Goal: Contribute content: Add original content to the website for others to see

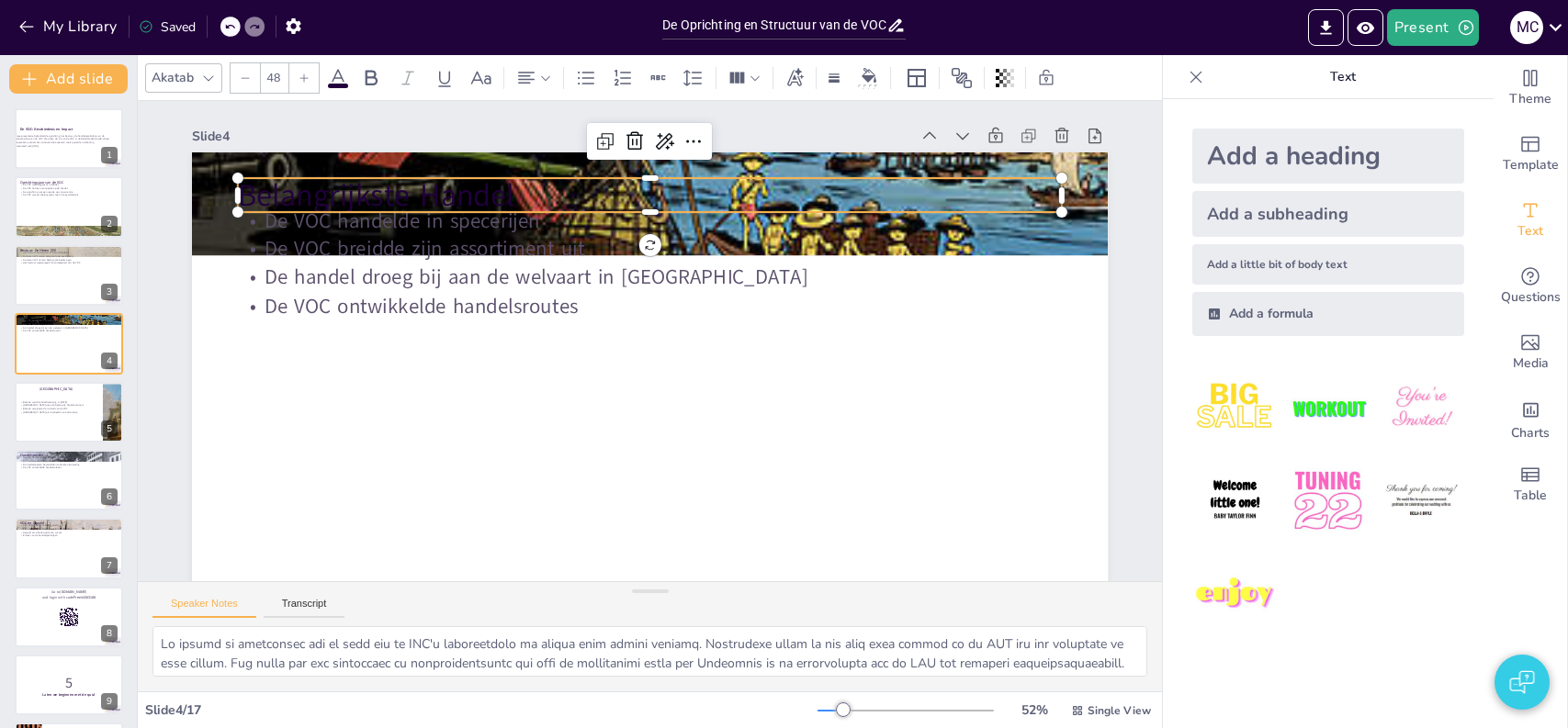
checkbox input "true"
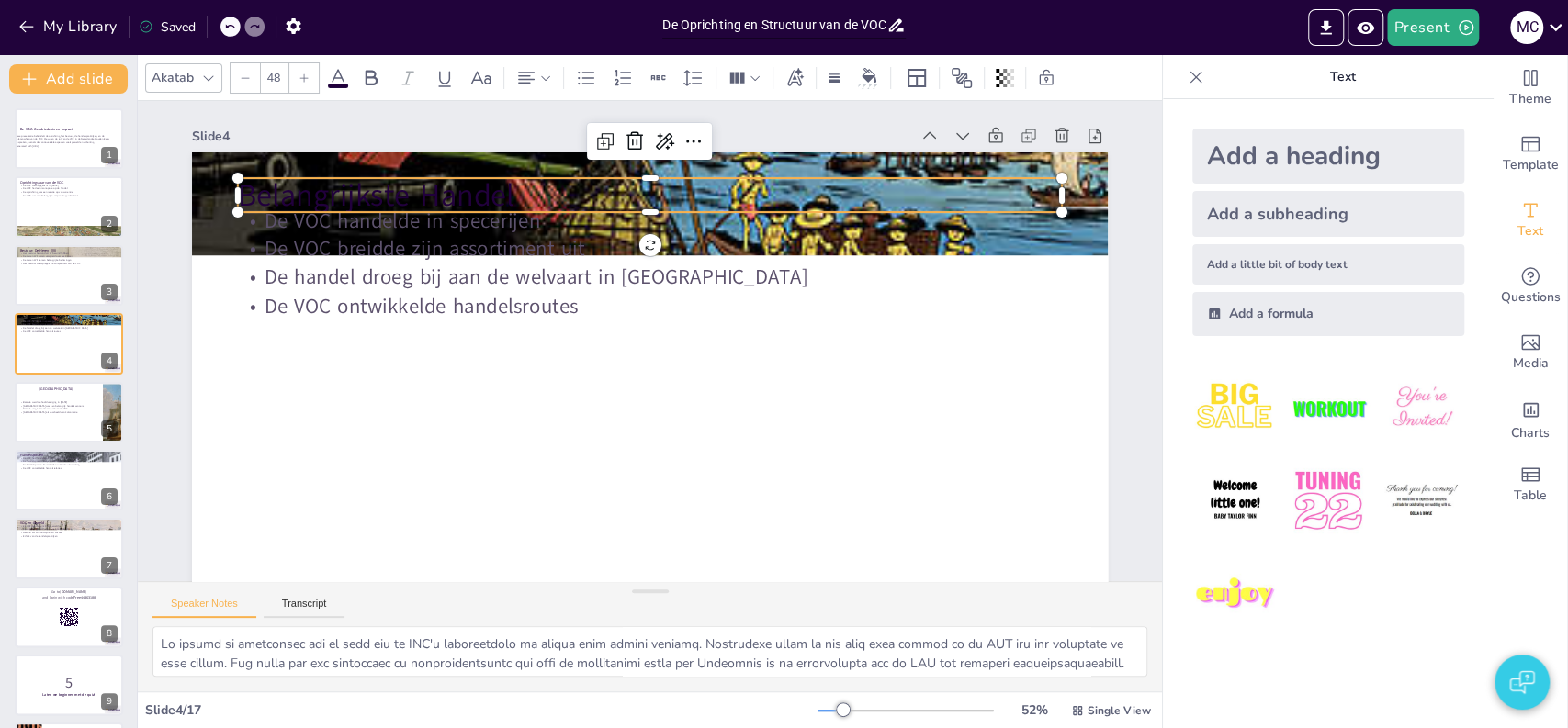
checkbox input "true"
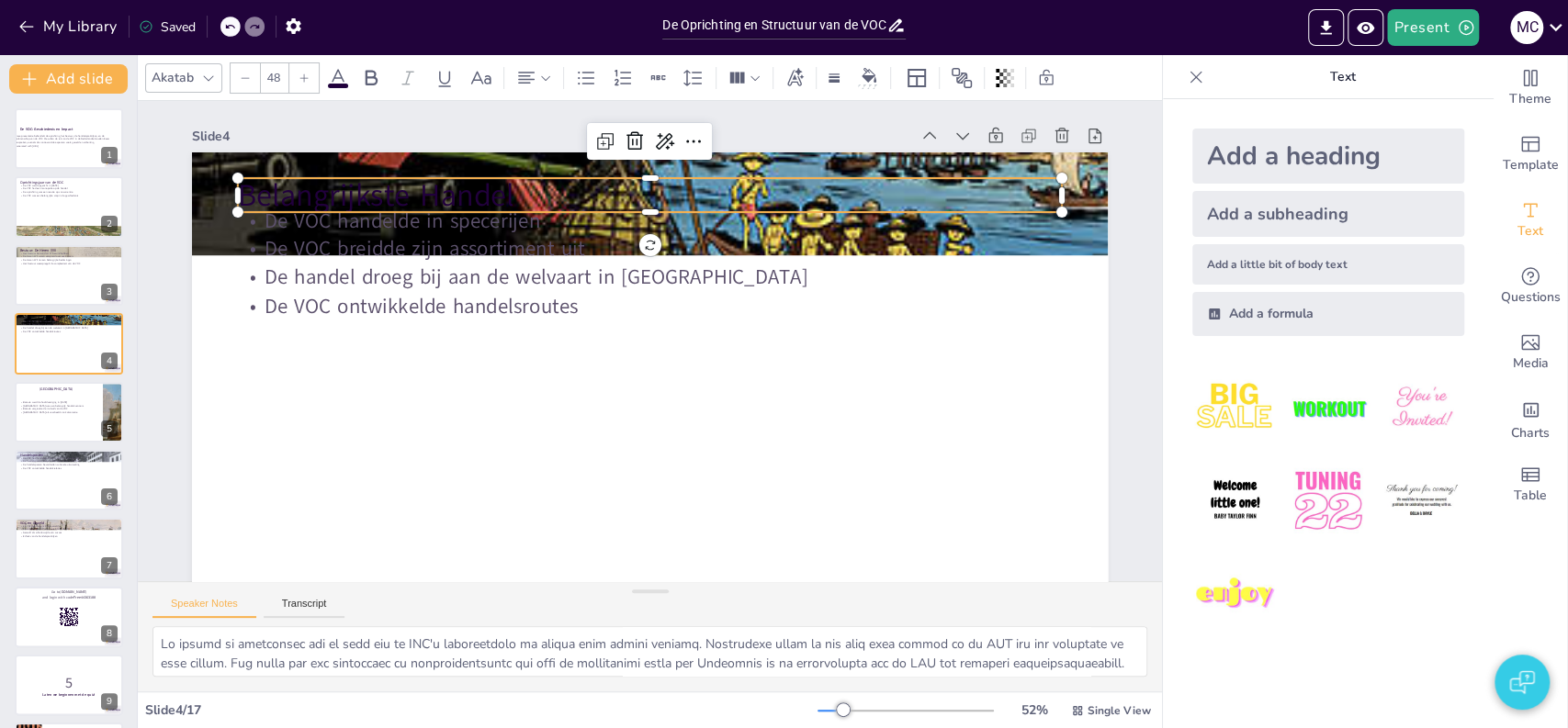
checkbox input "true"
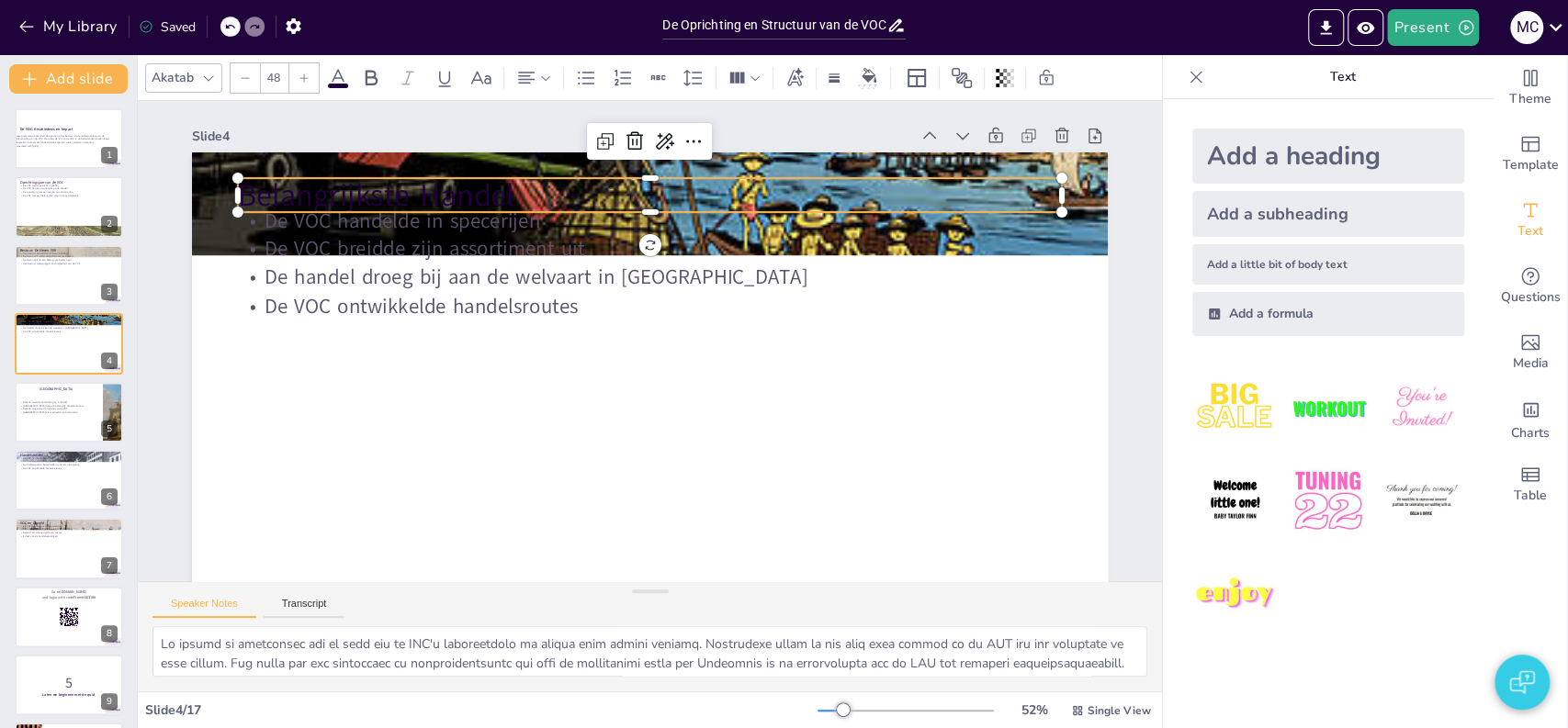
checkbox input "true"
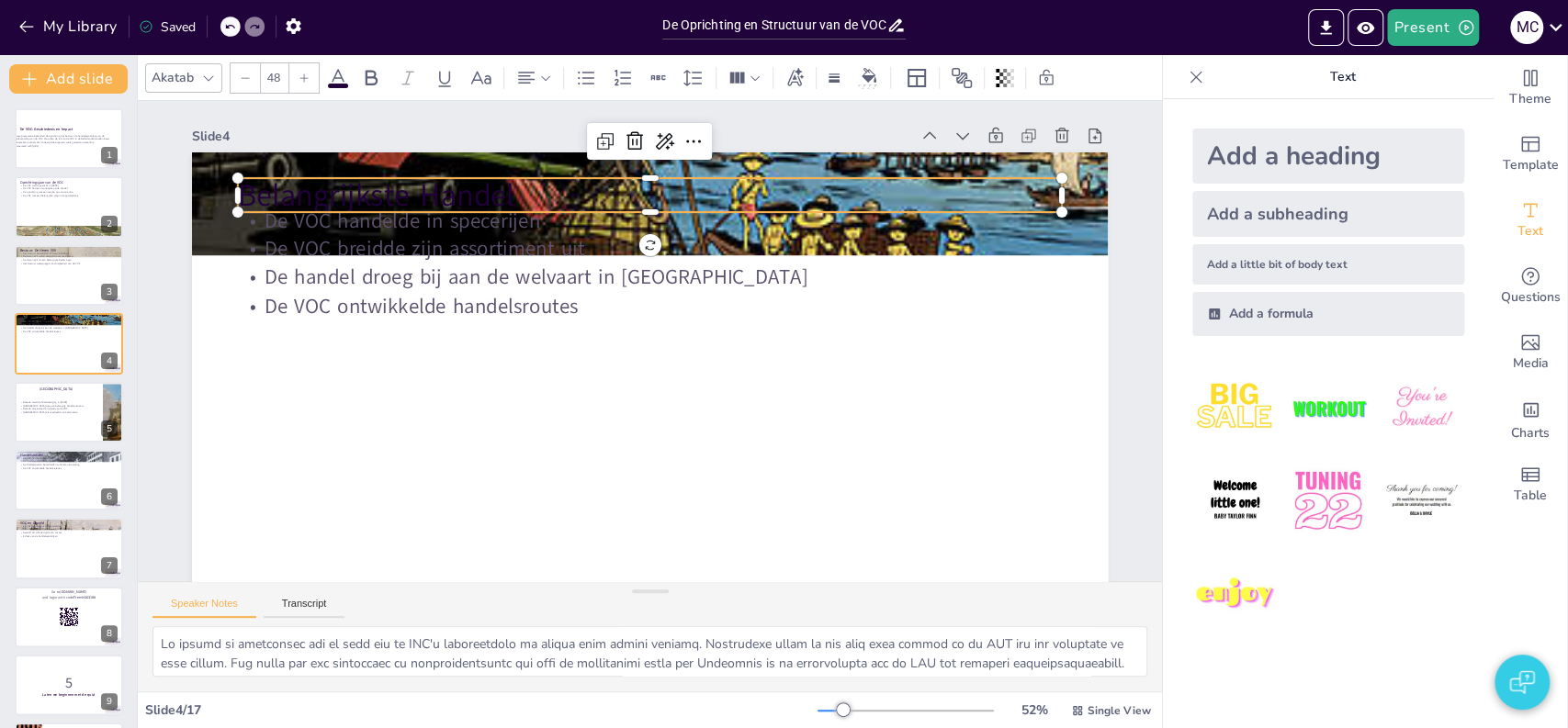
checkbox input "true"
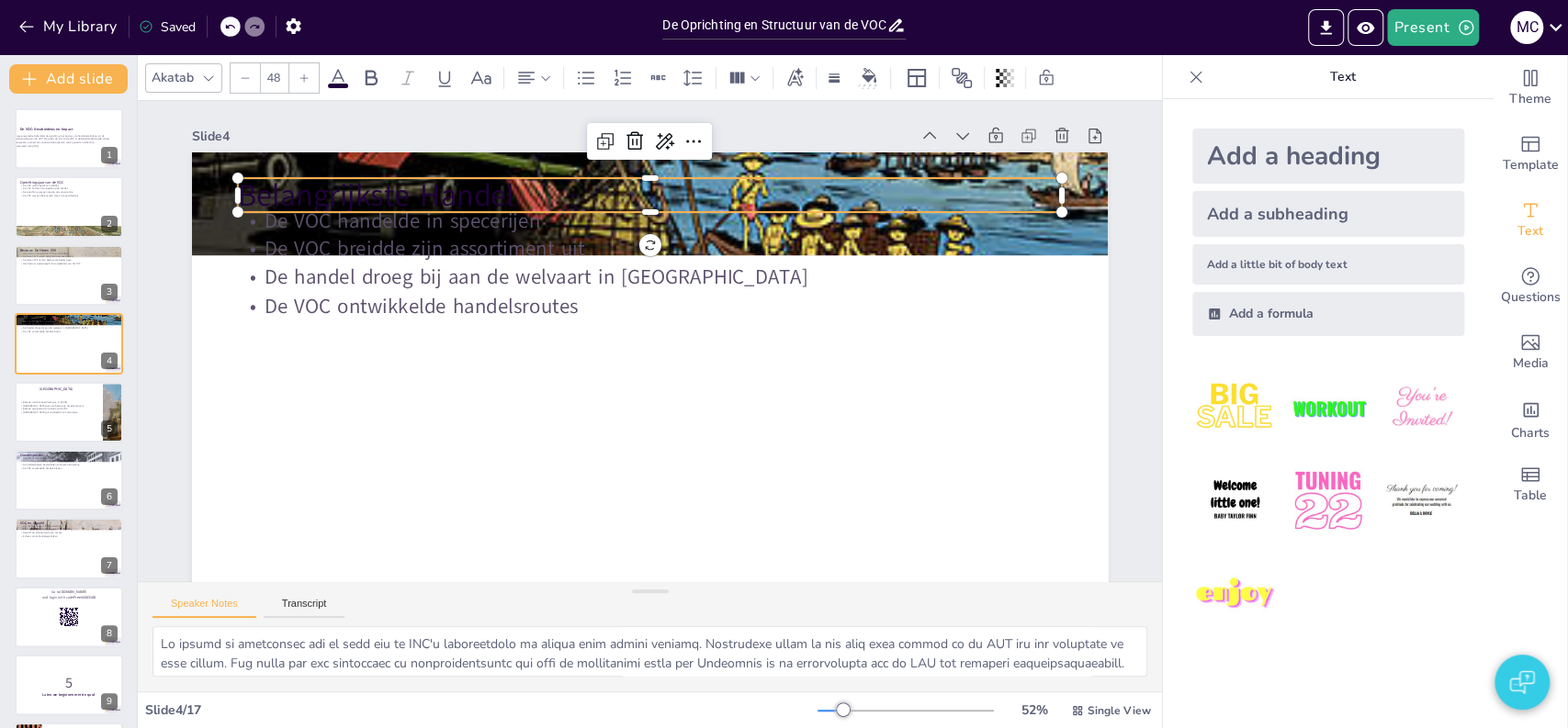
checkbox input "true"
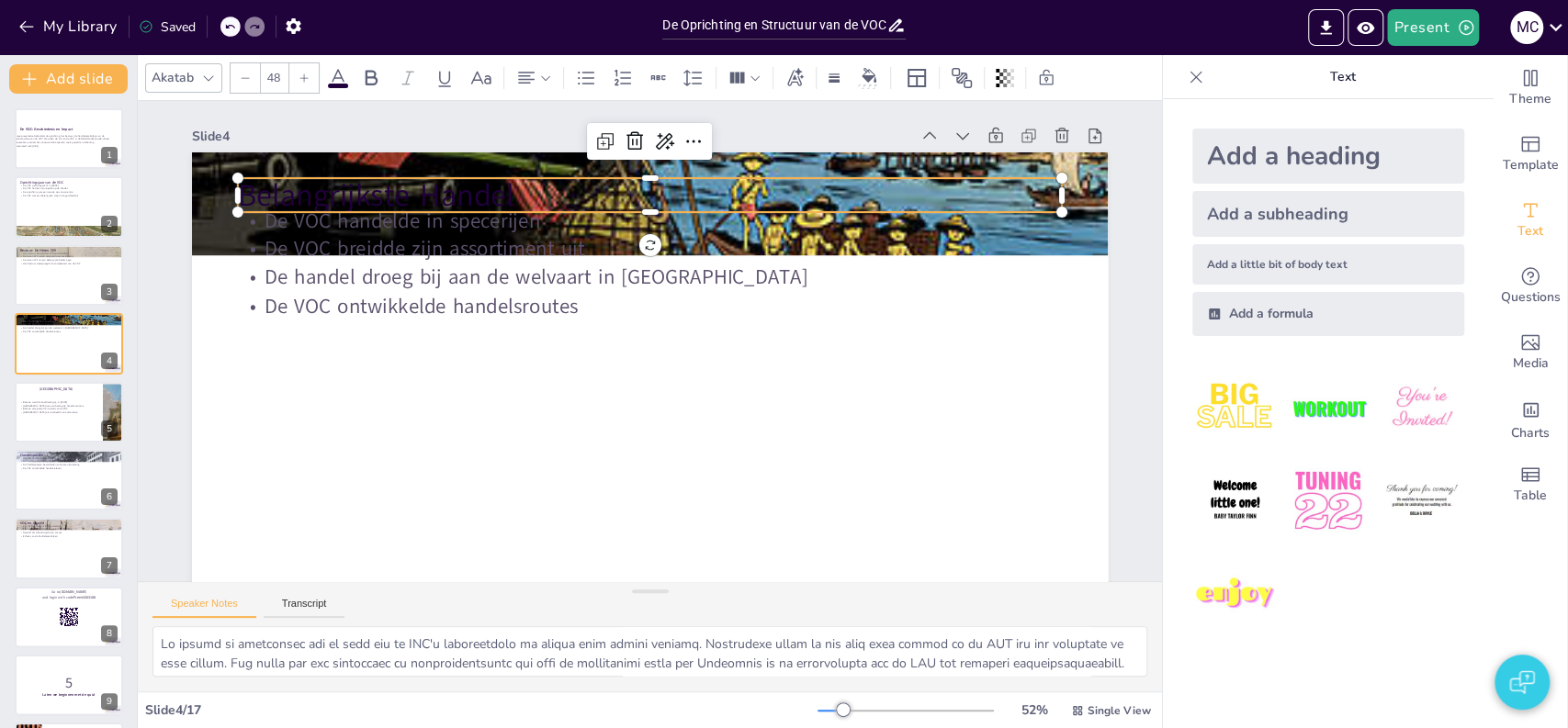
checkbox input "true"
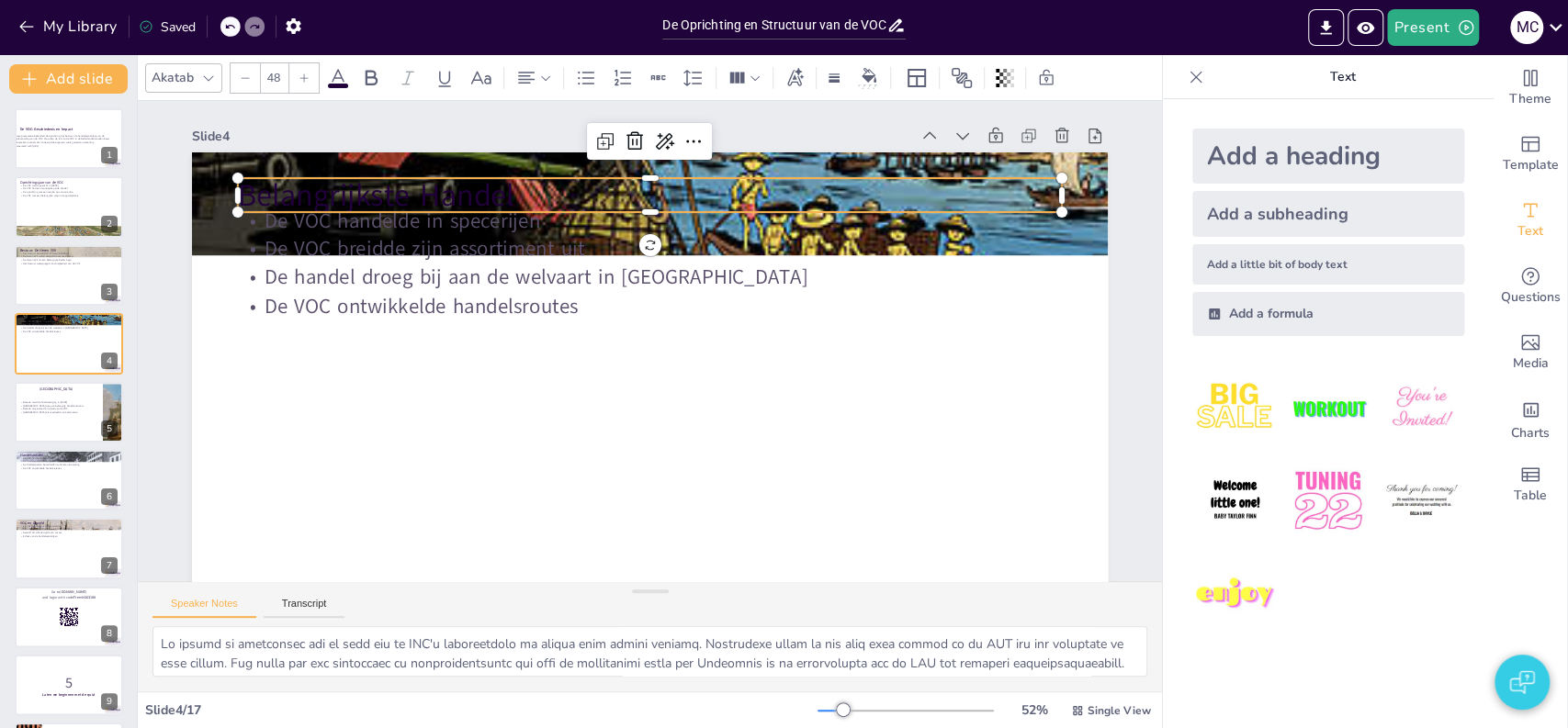
checkbox input "true"
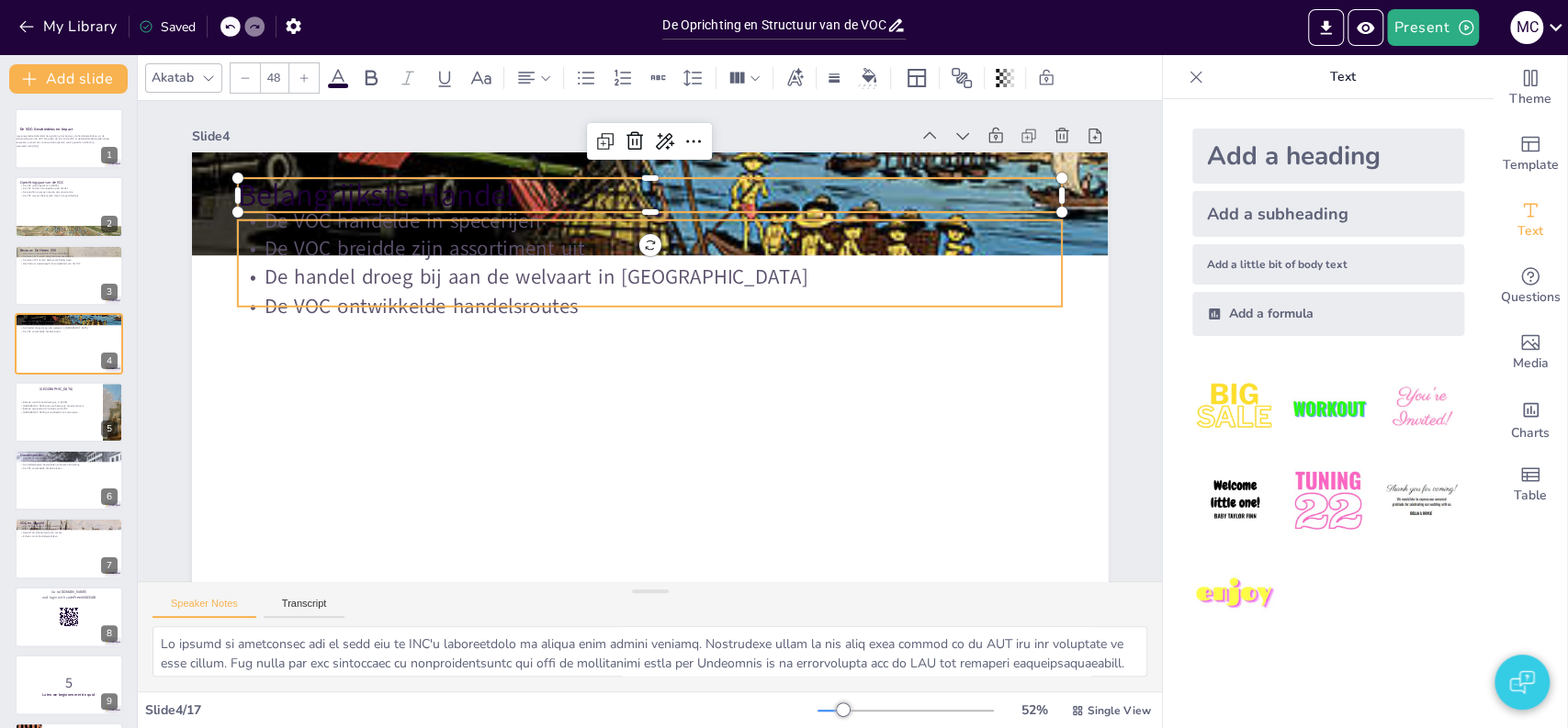
checkbox input "true"
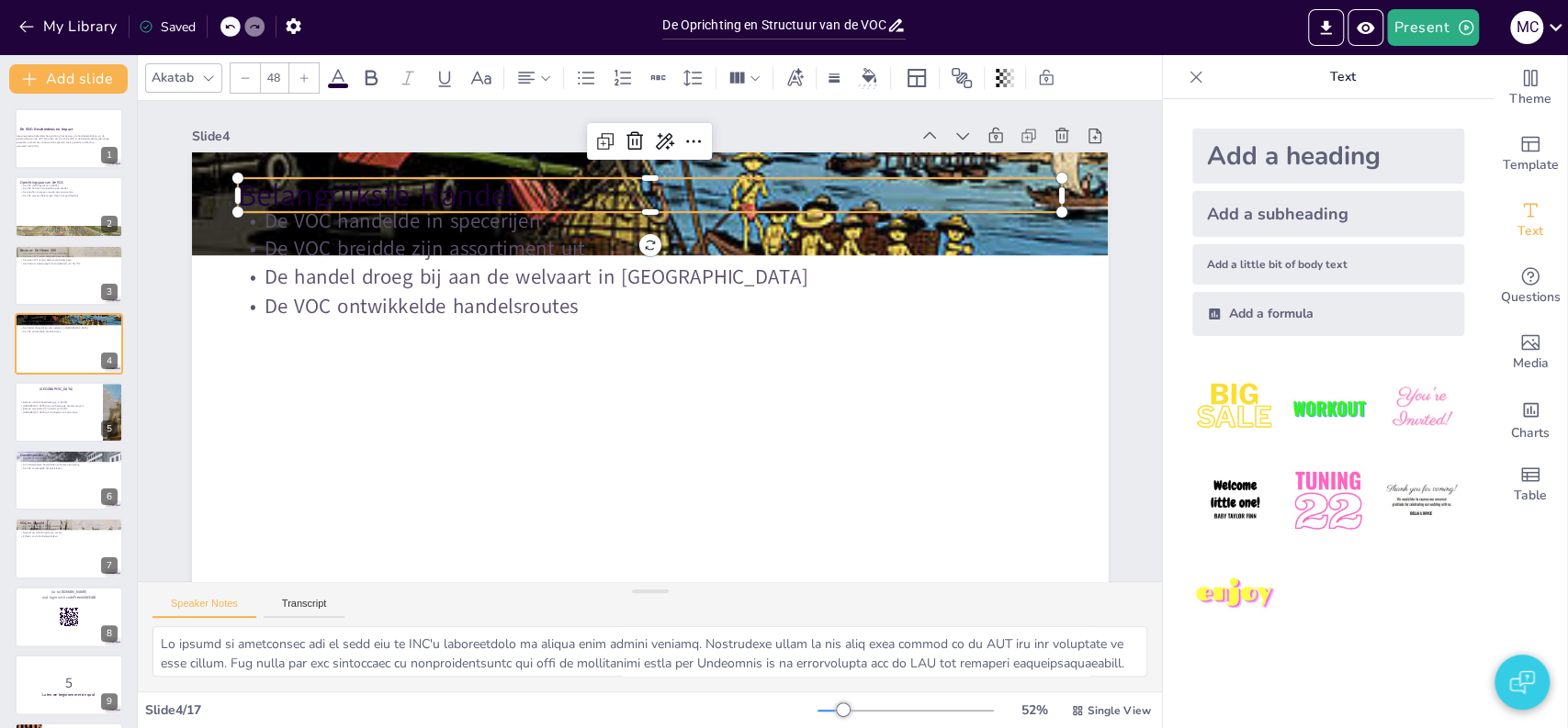
checkbox input "true"
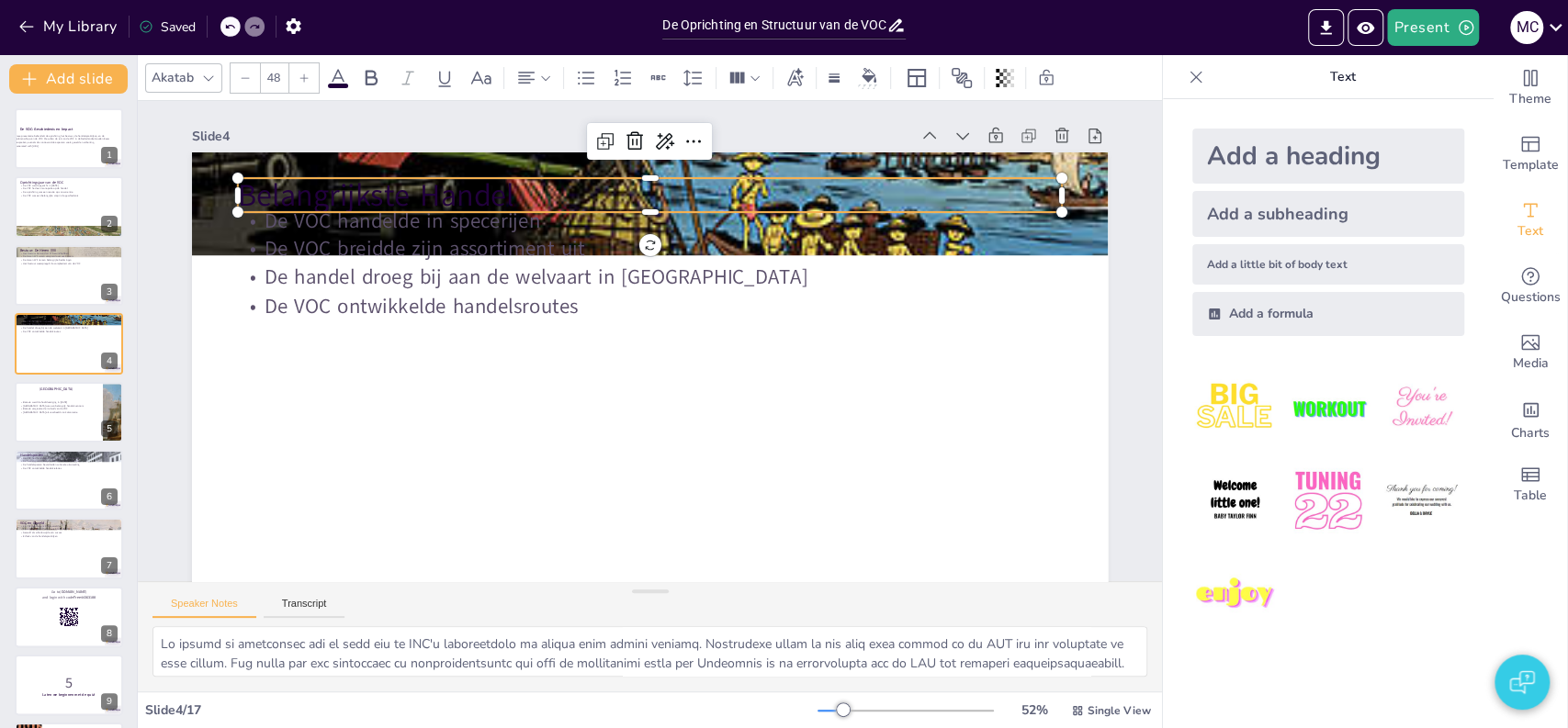
checkbox input "true"
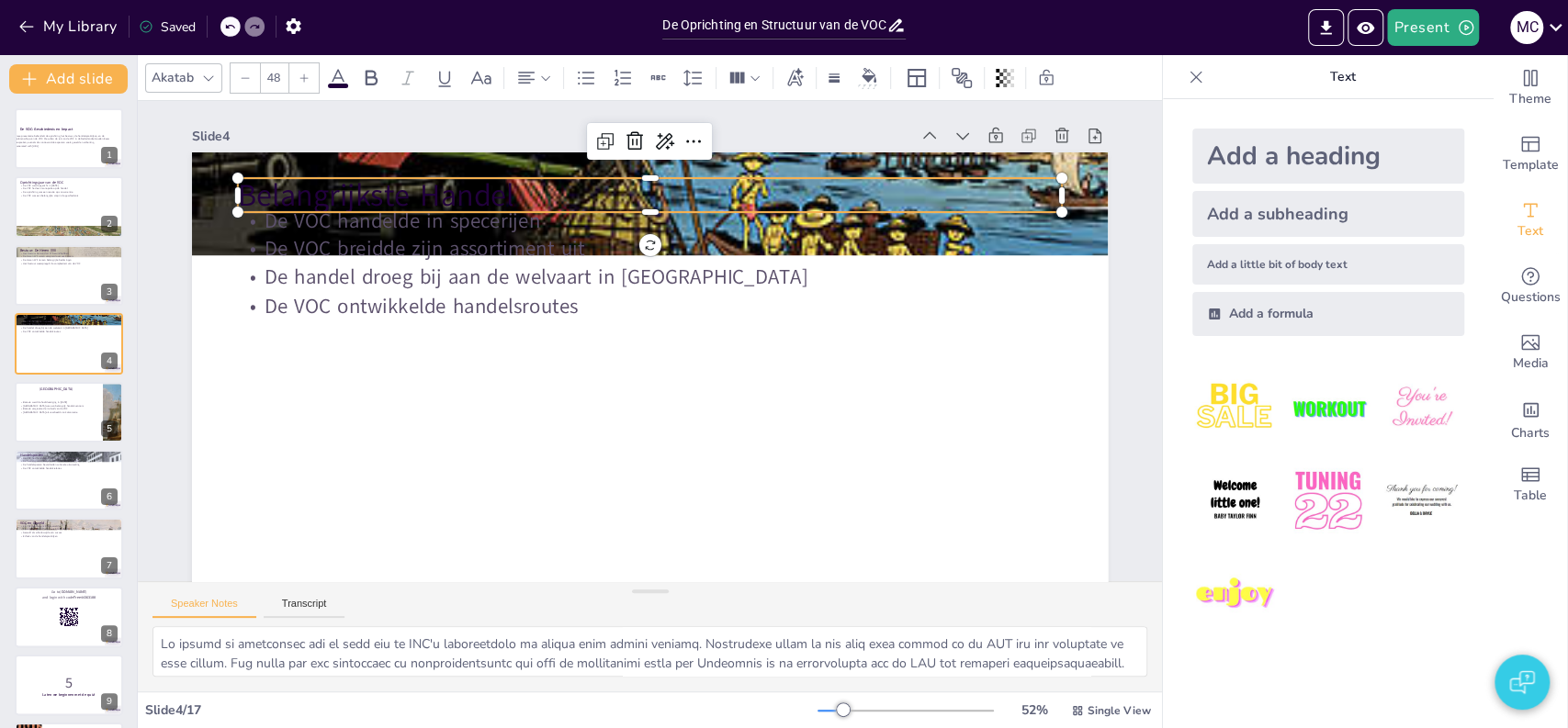
checkbox input "true"
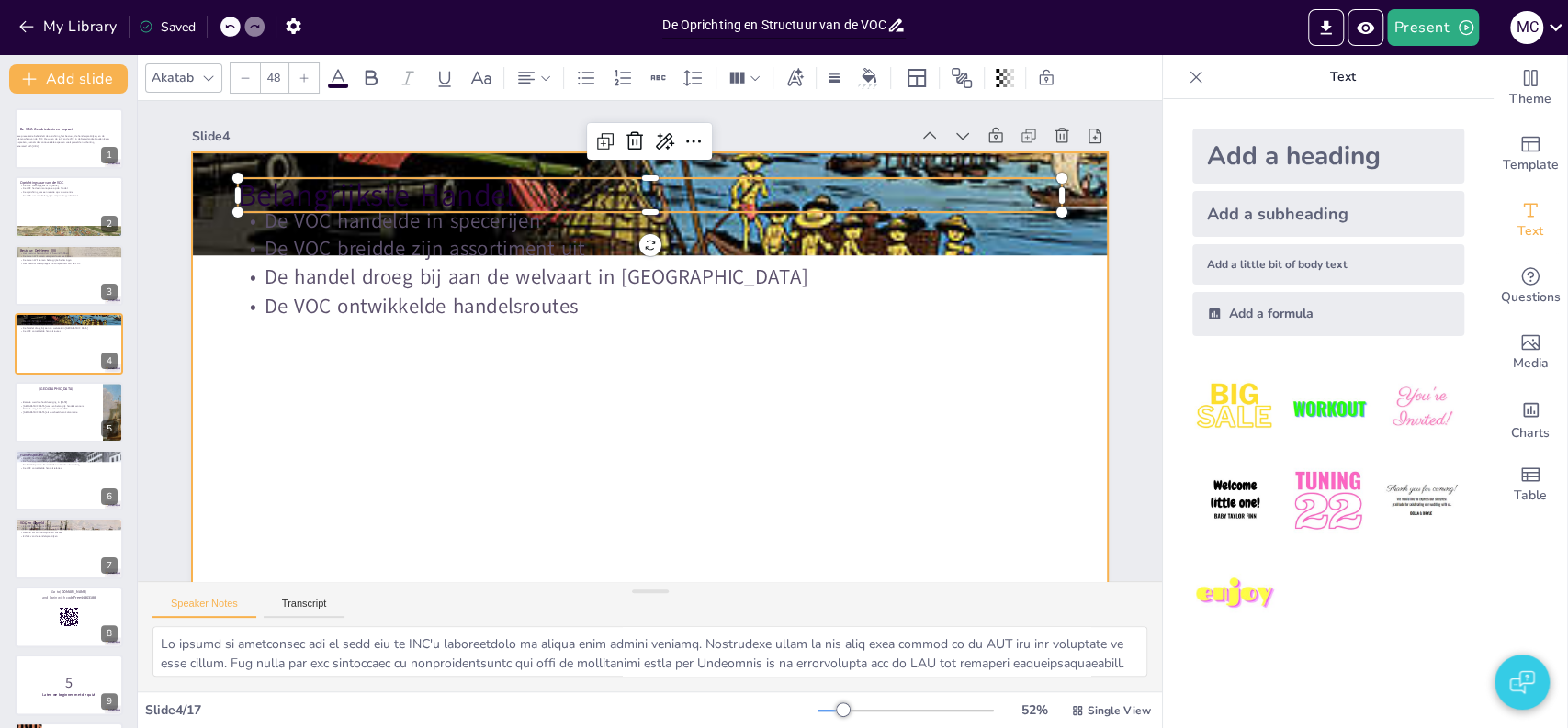
checkbox input "true"
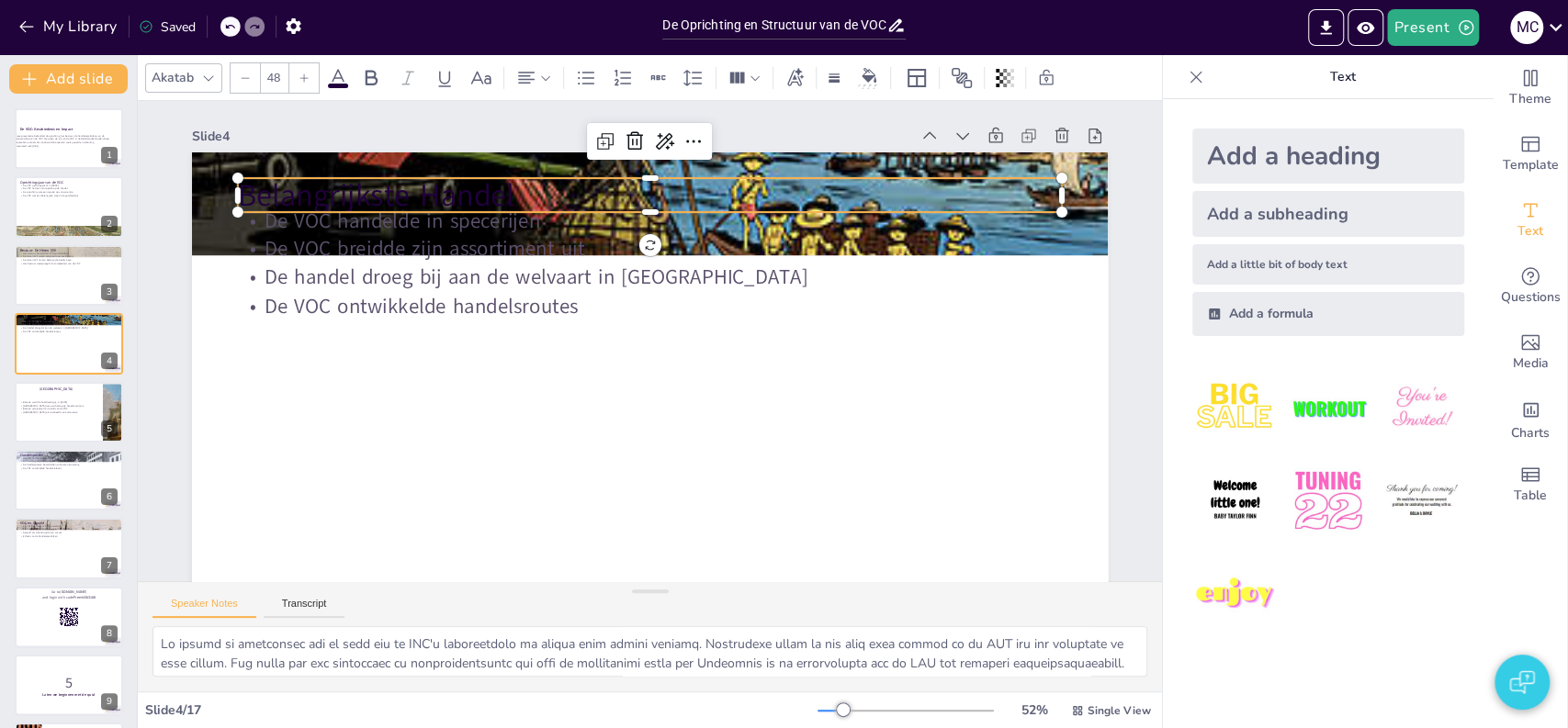
checkbox input "true"
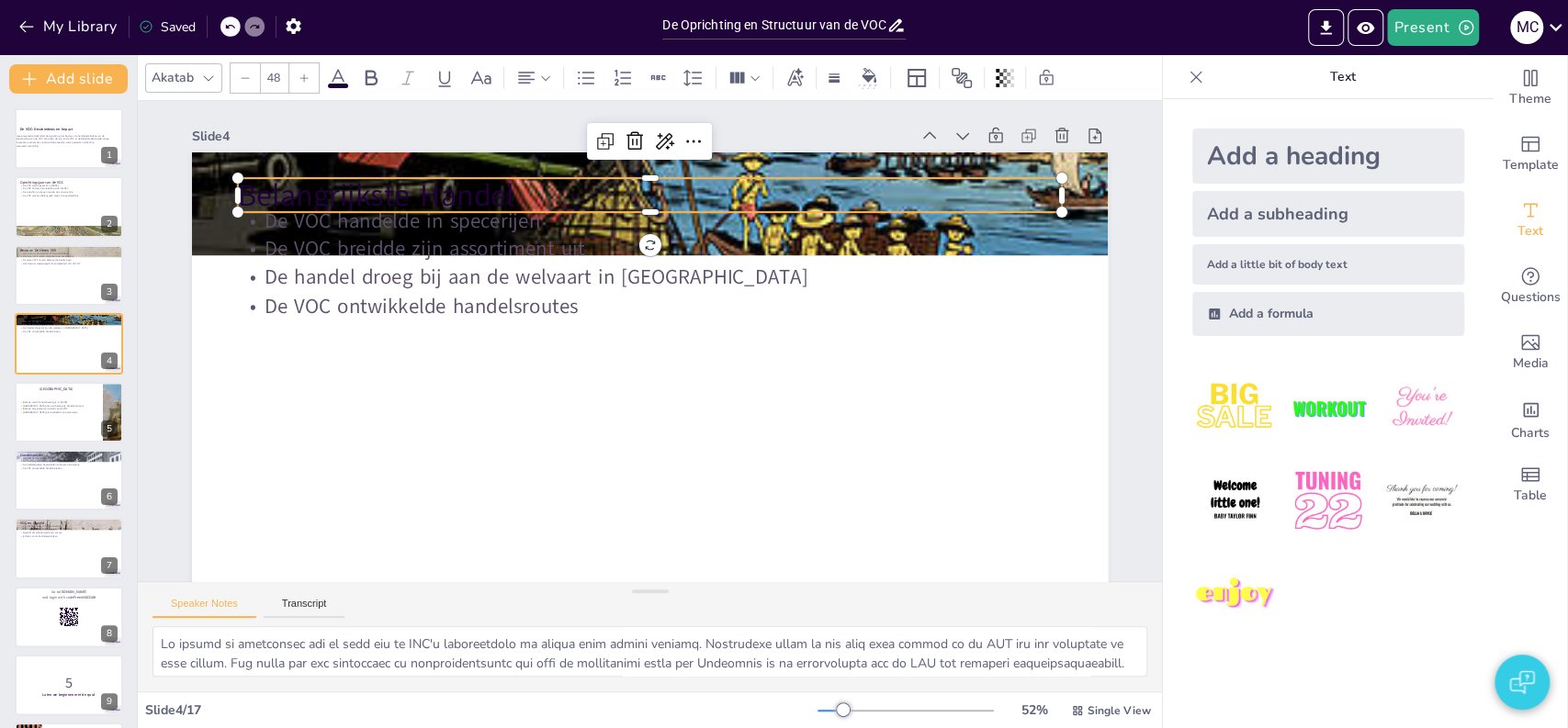
checkbox input "true"
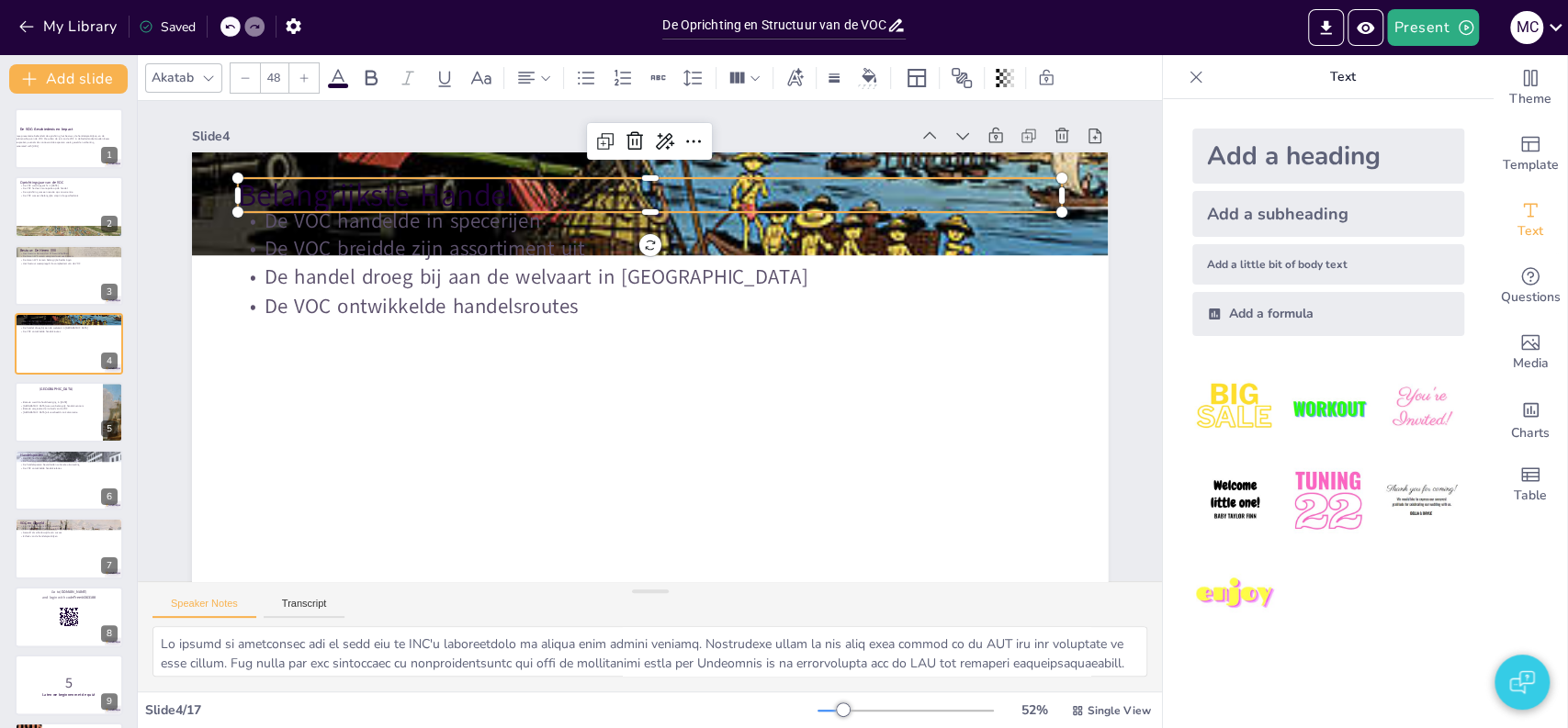
checkbox input "true"
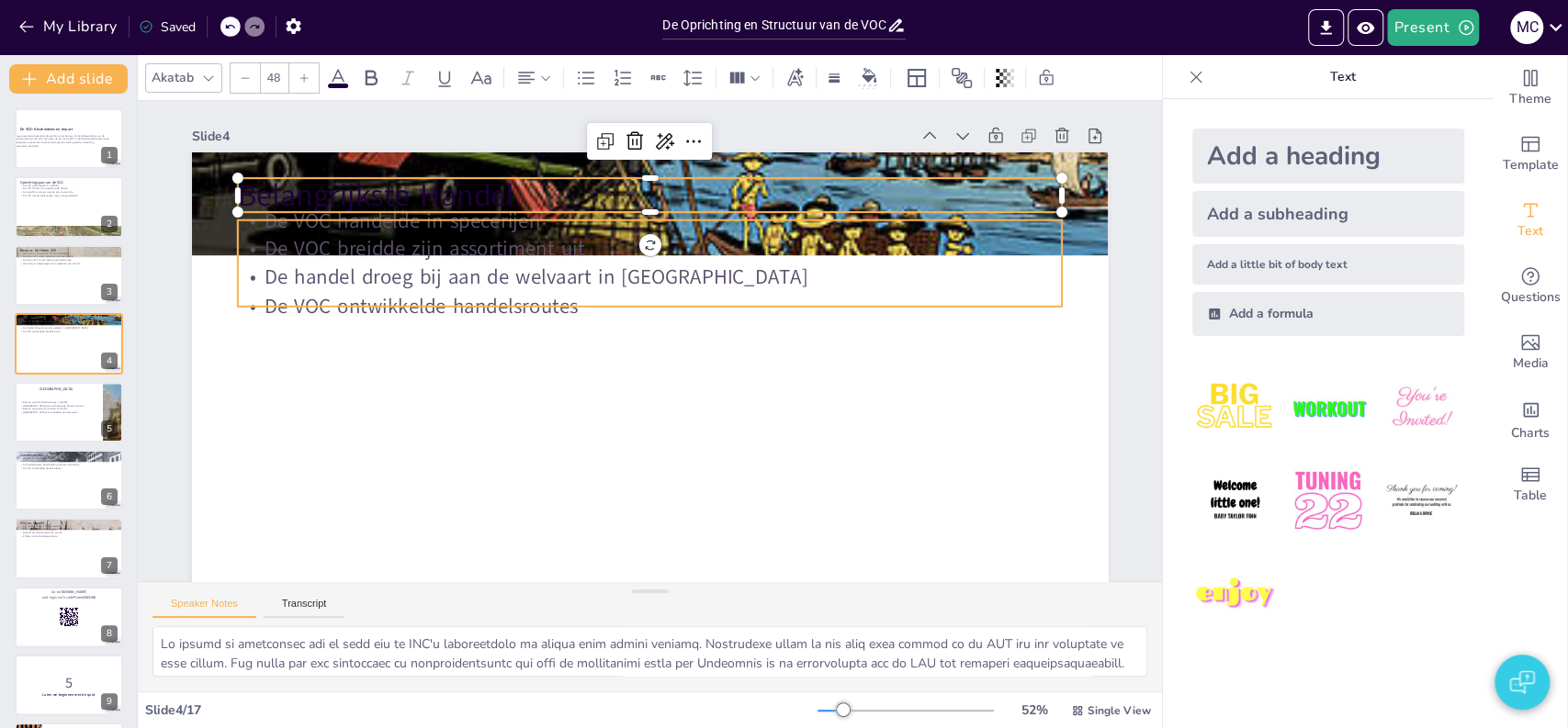
checkbox input "true"
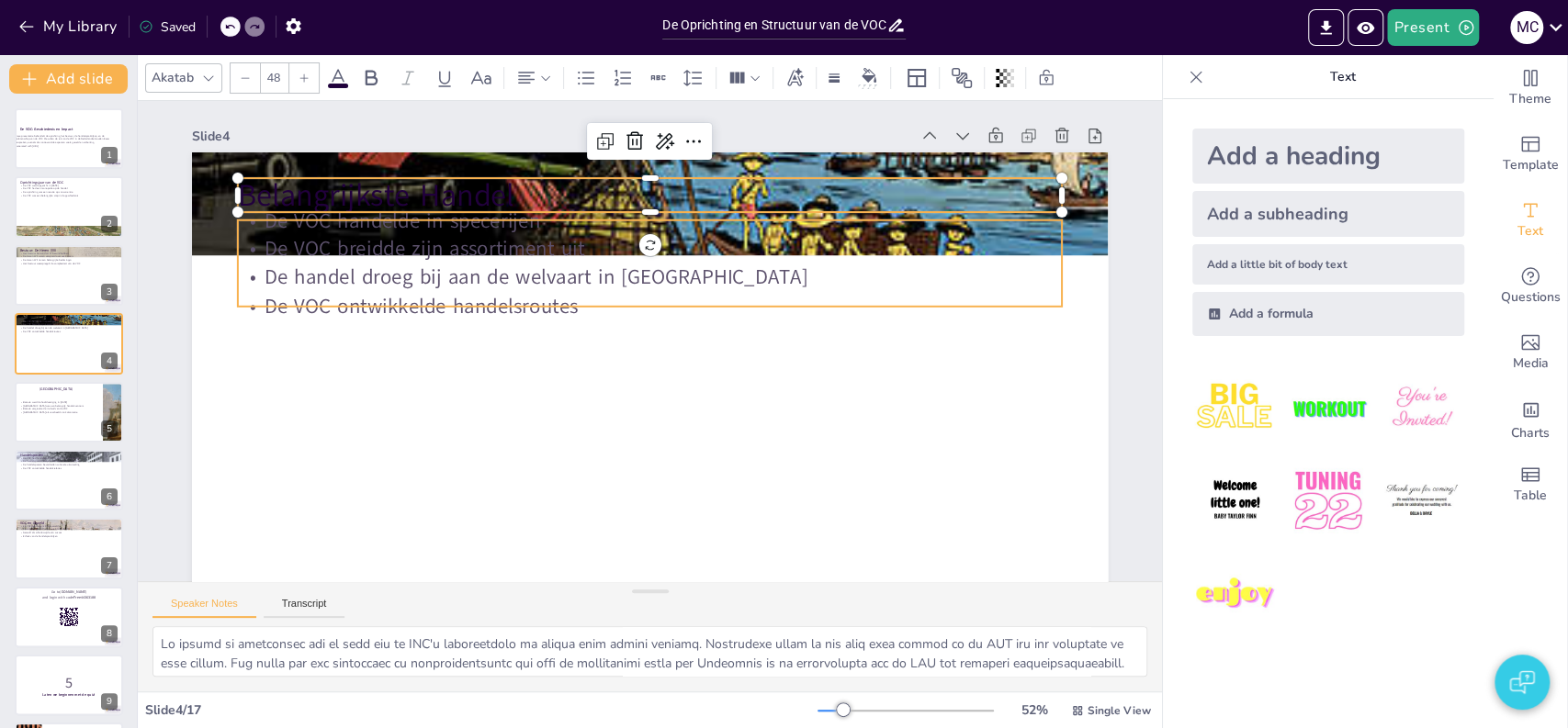
checkbox input "true"
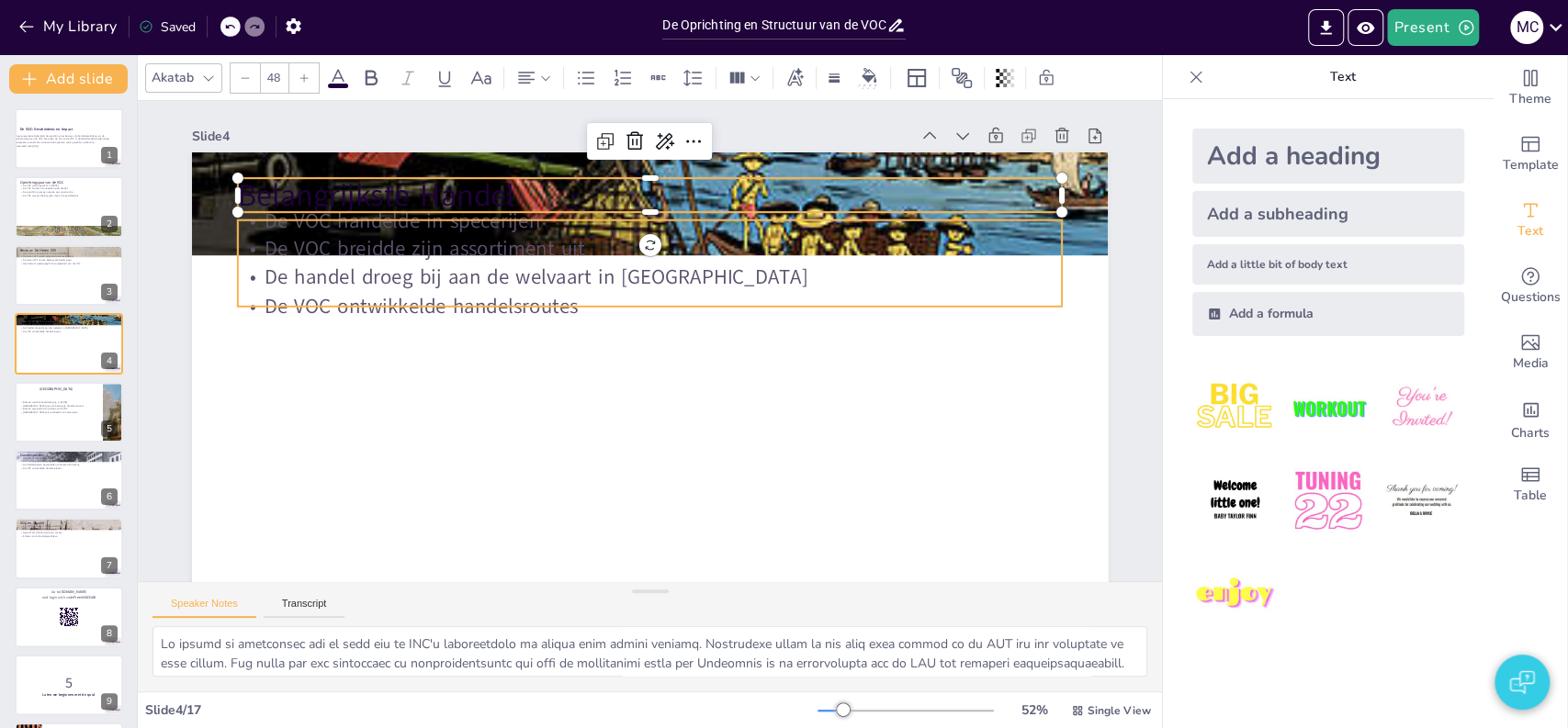
checkbox input "true"
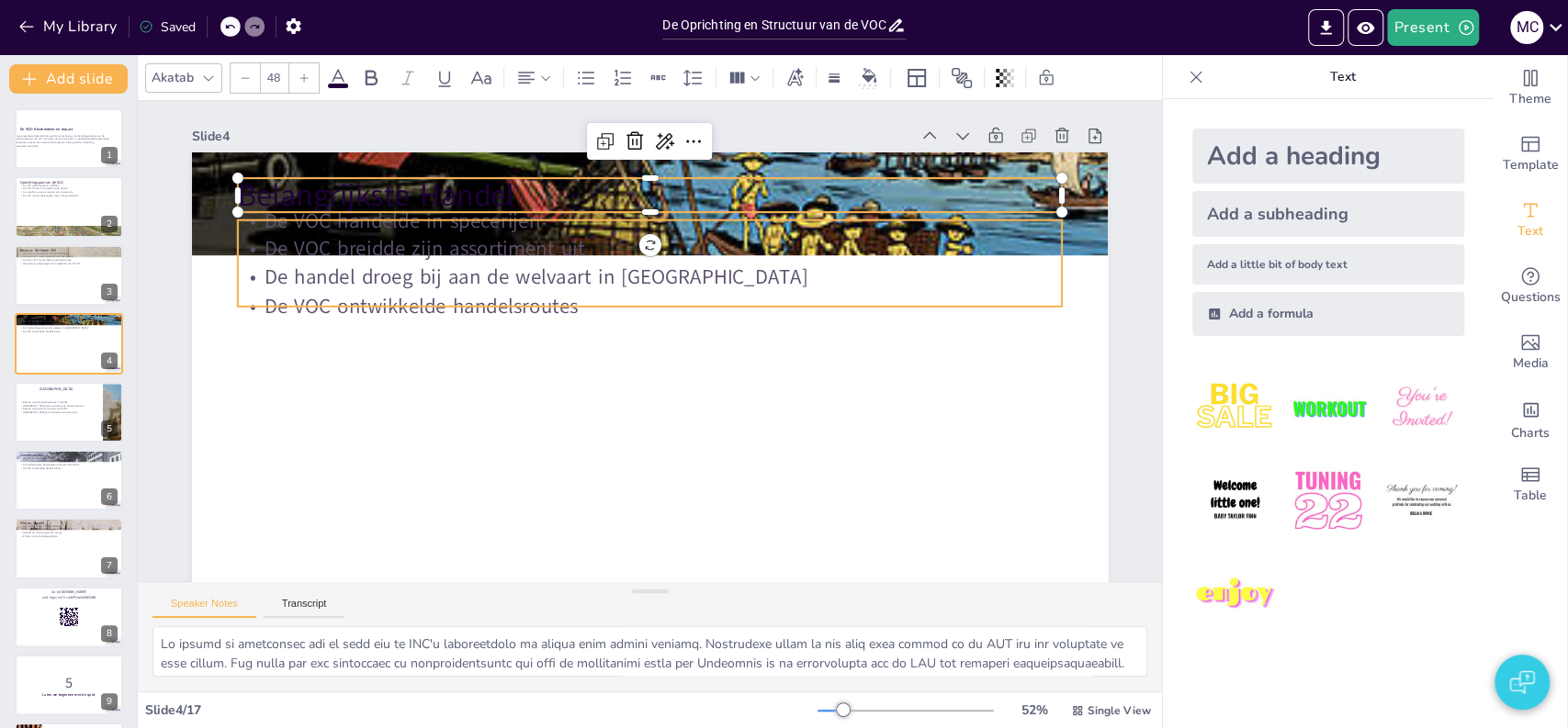
checkbox input "true"
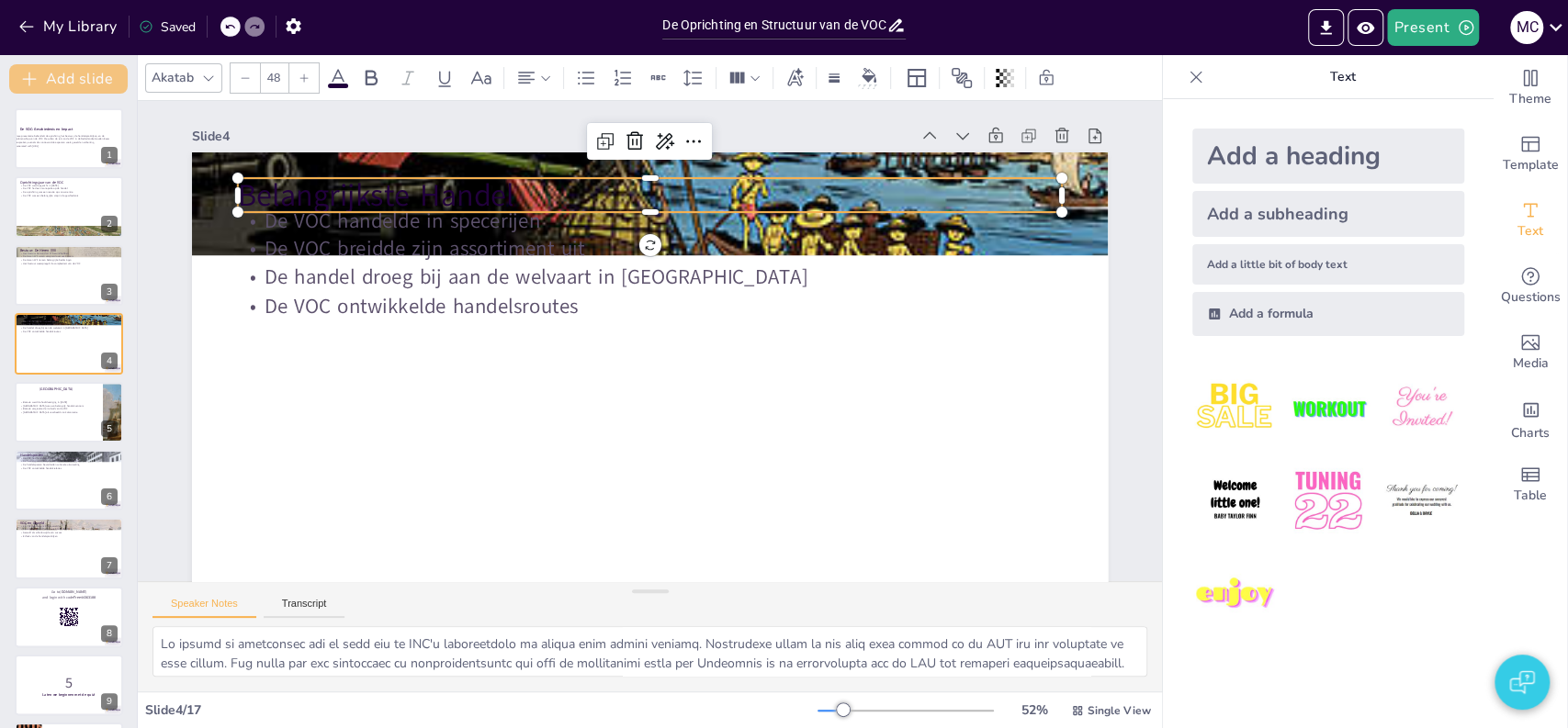
checkbox input "true"
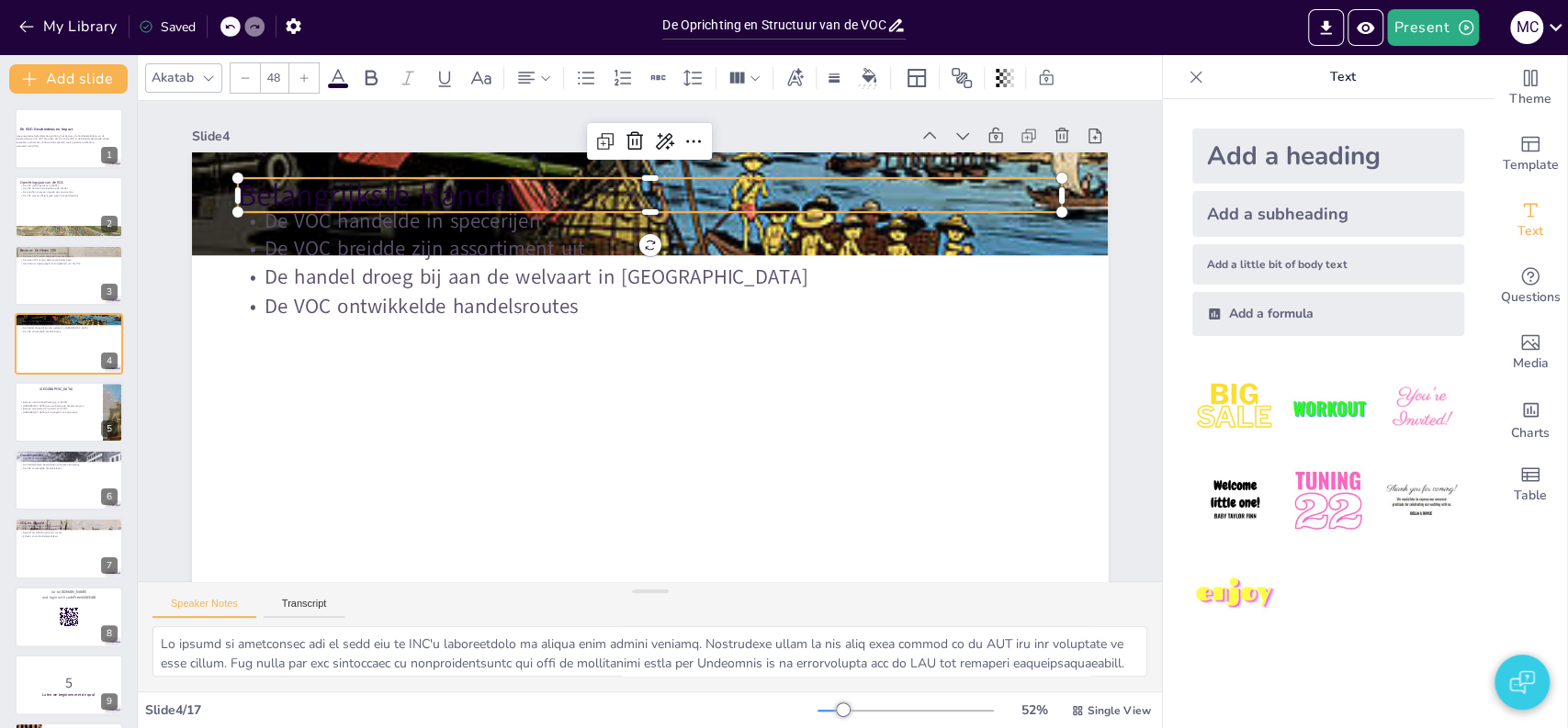
checkbox input "true"
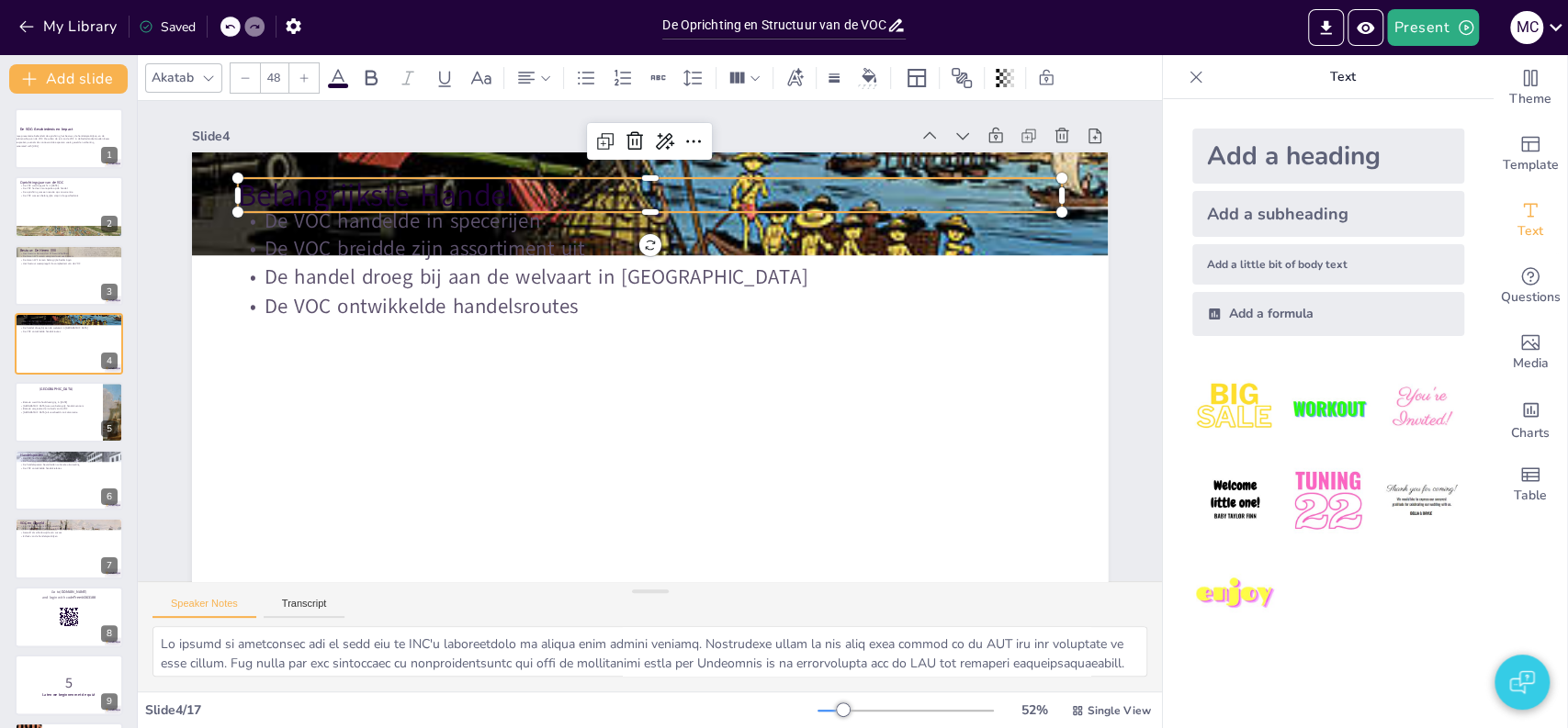
checkbox input "true"
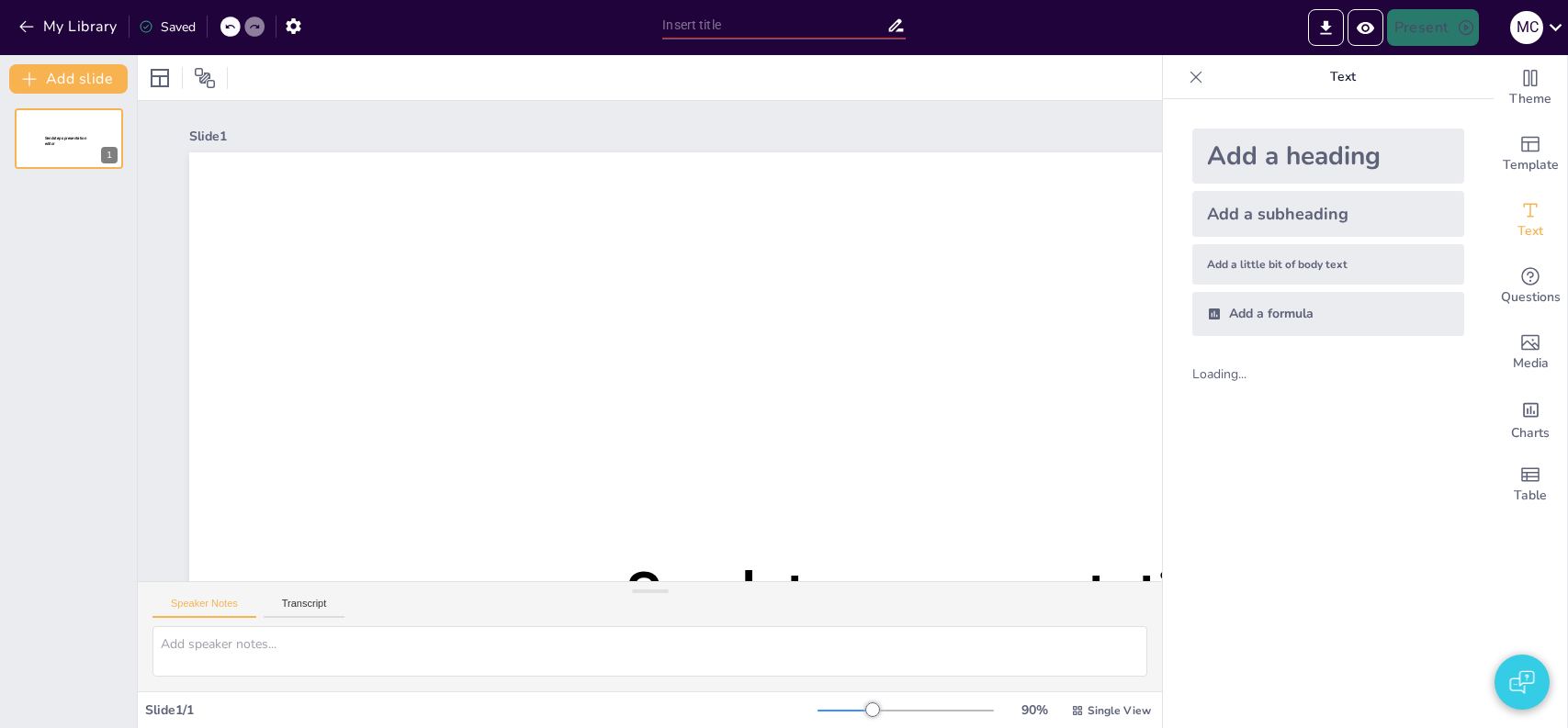
type input "De Oprichting en Structuur van de VOC: Een Historisch Overzicht"
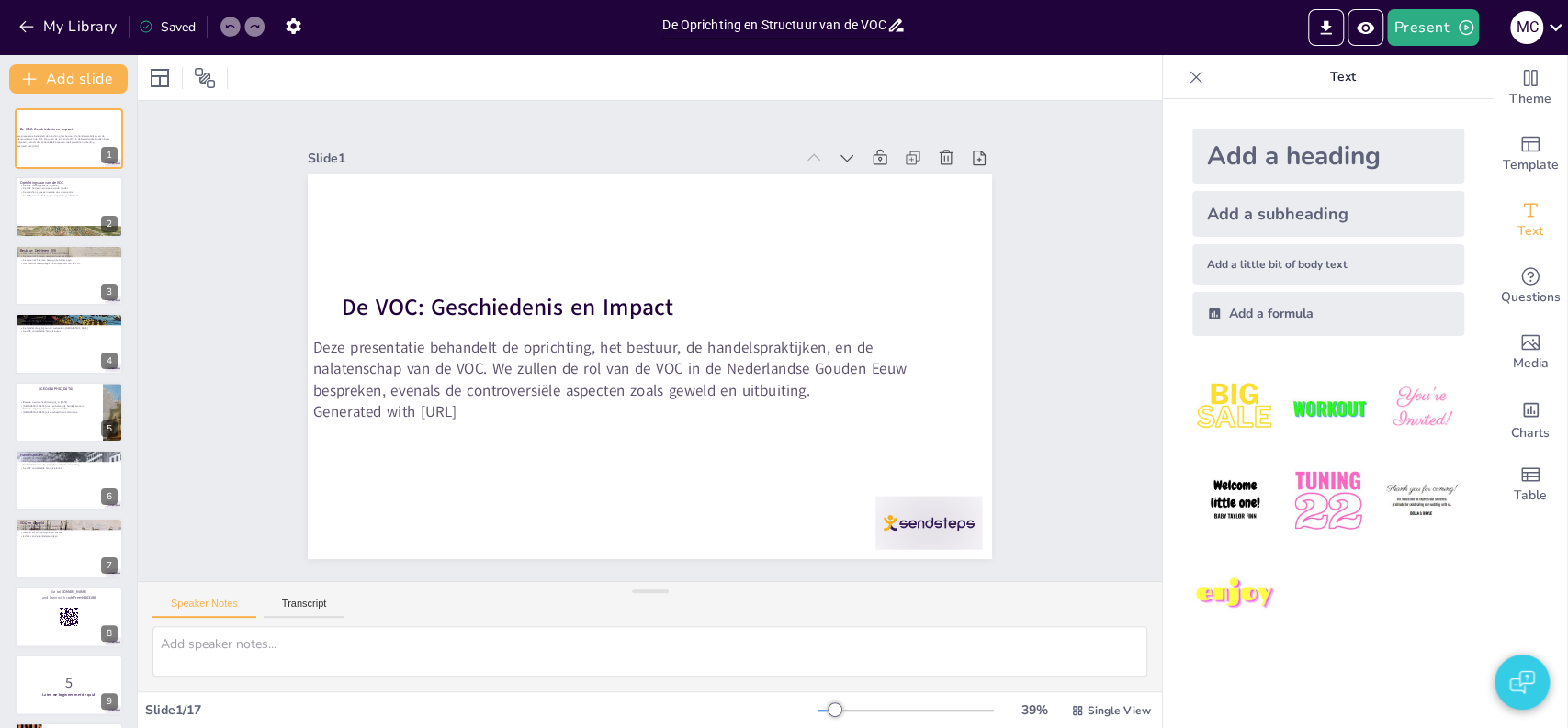
checkbox input "true"
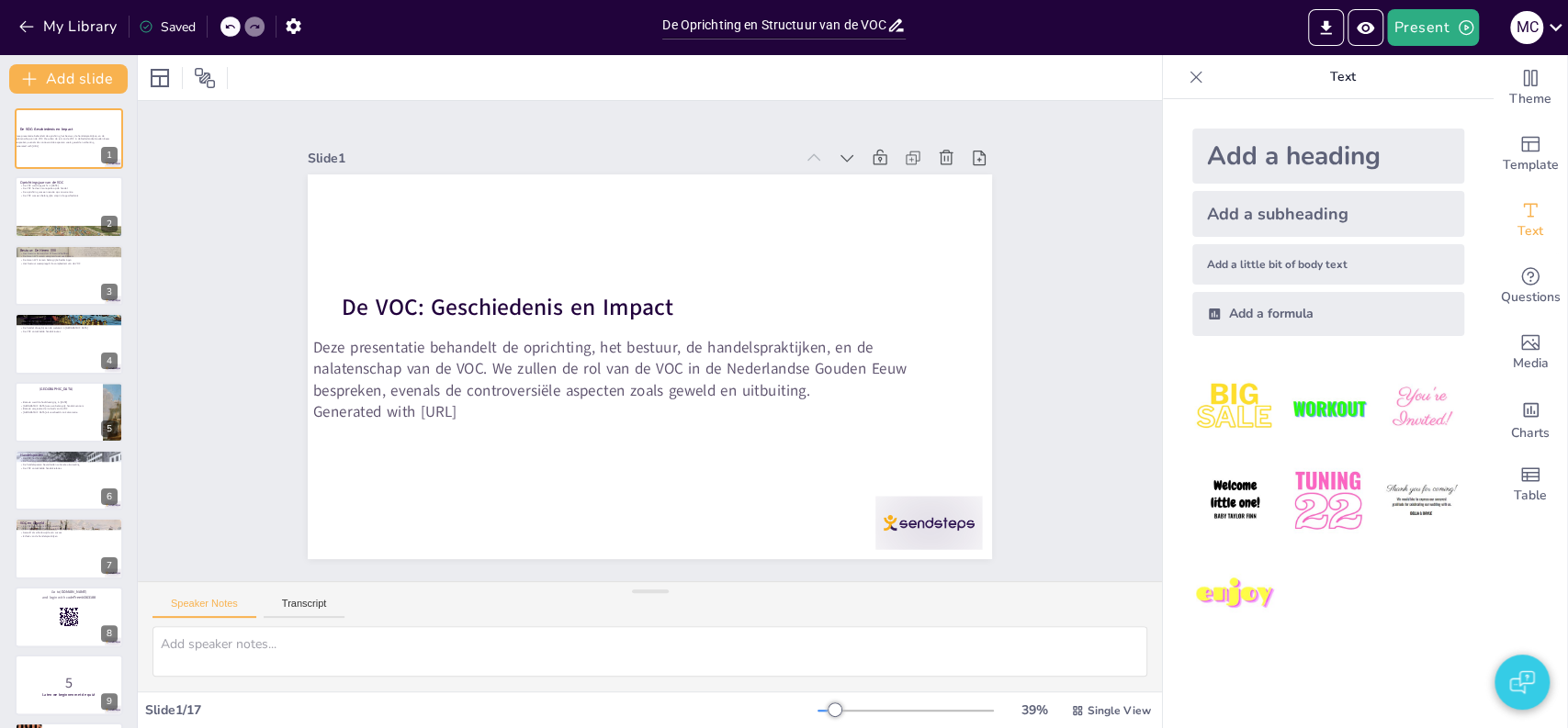
checkbox input "true"
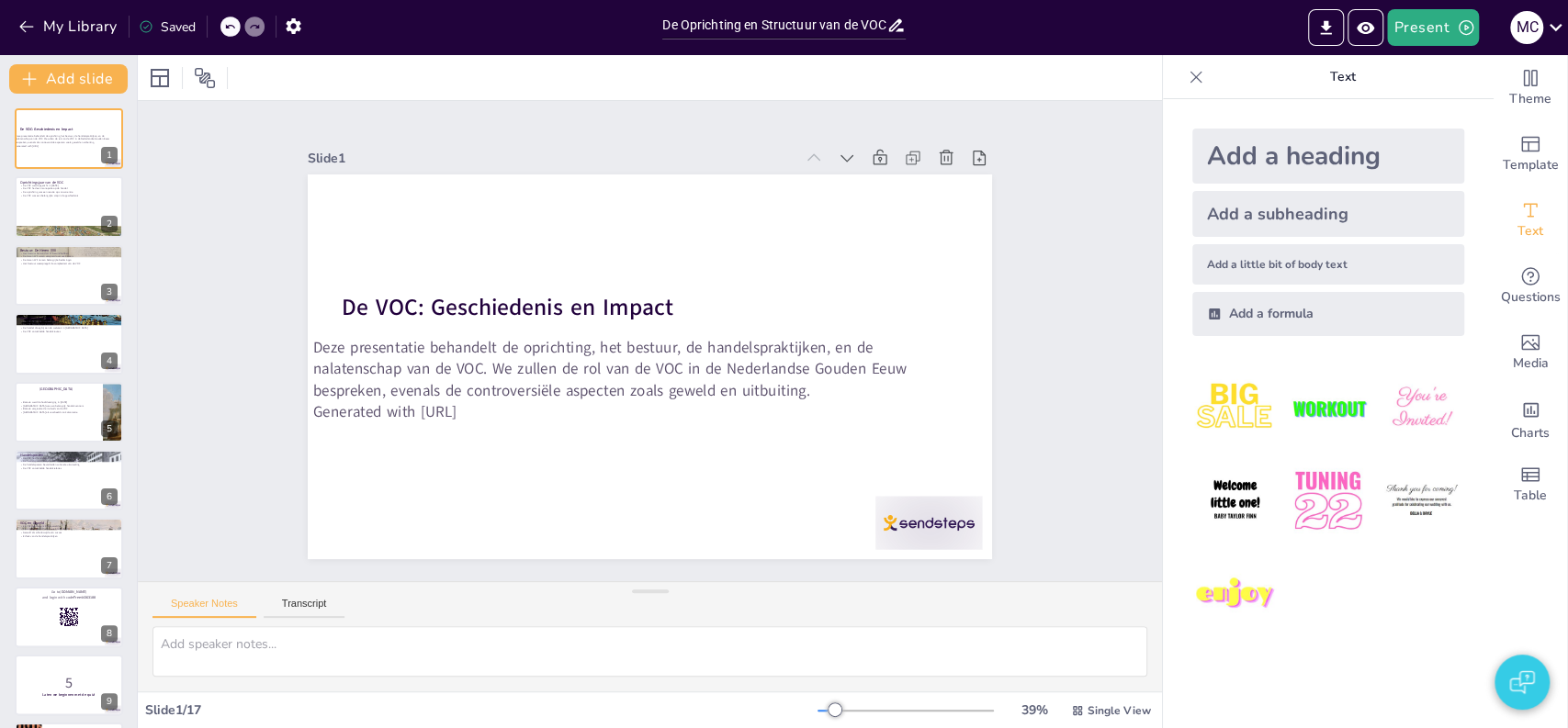
checkbox input "true"
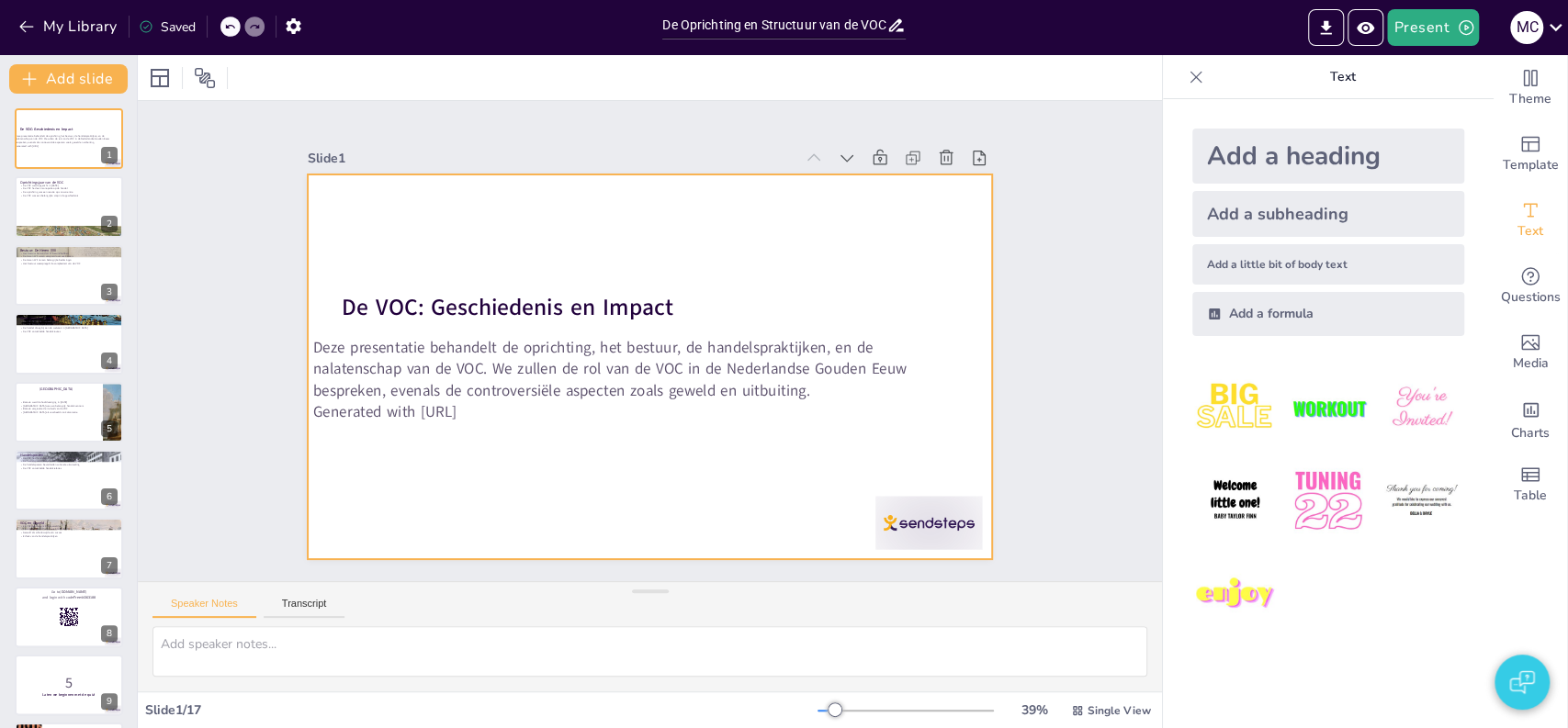
checkbox input "true"
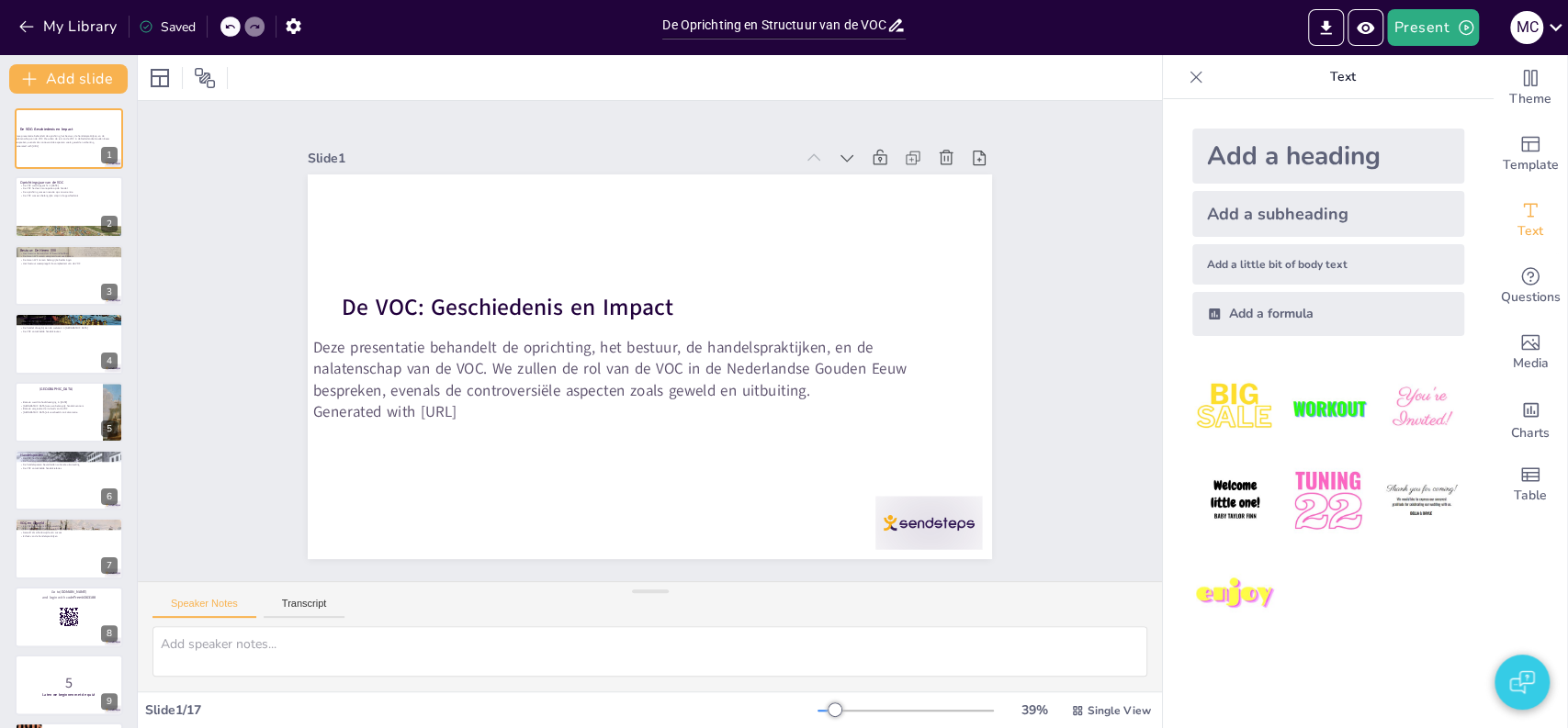
checkbox input "true"
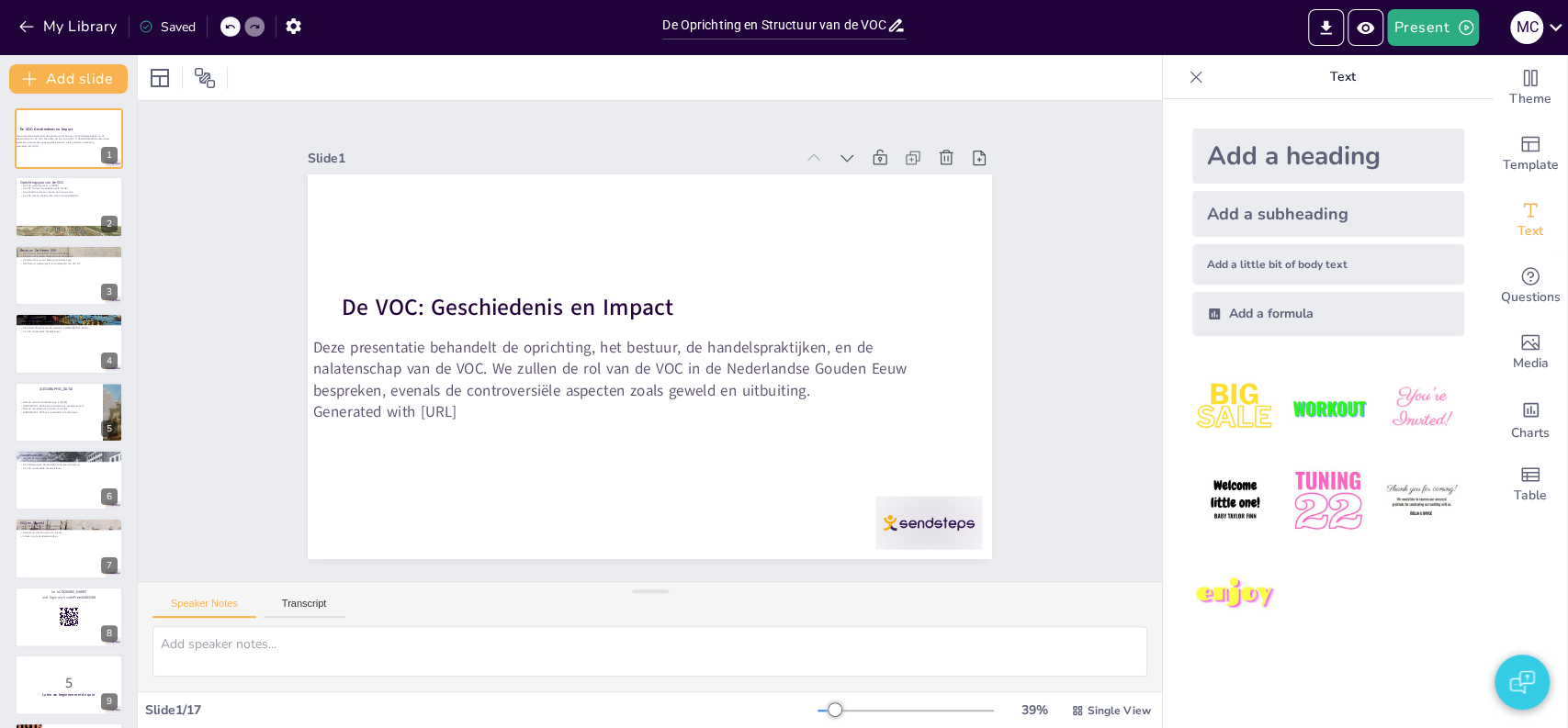
checkbox input "true"
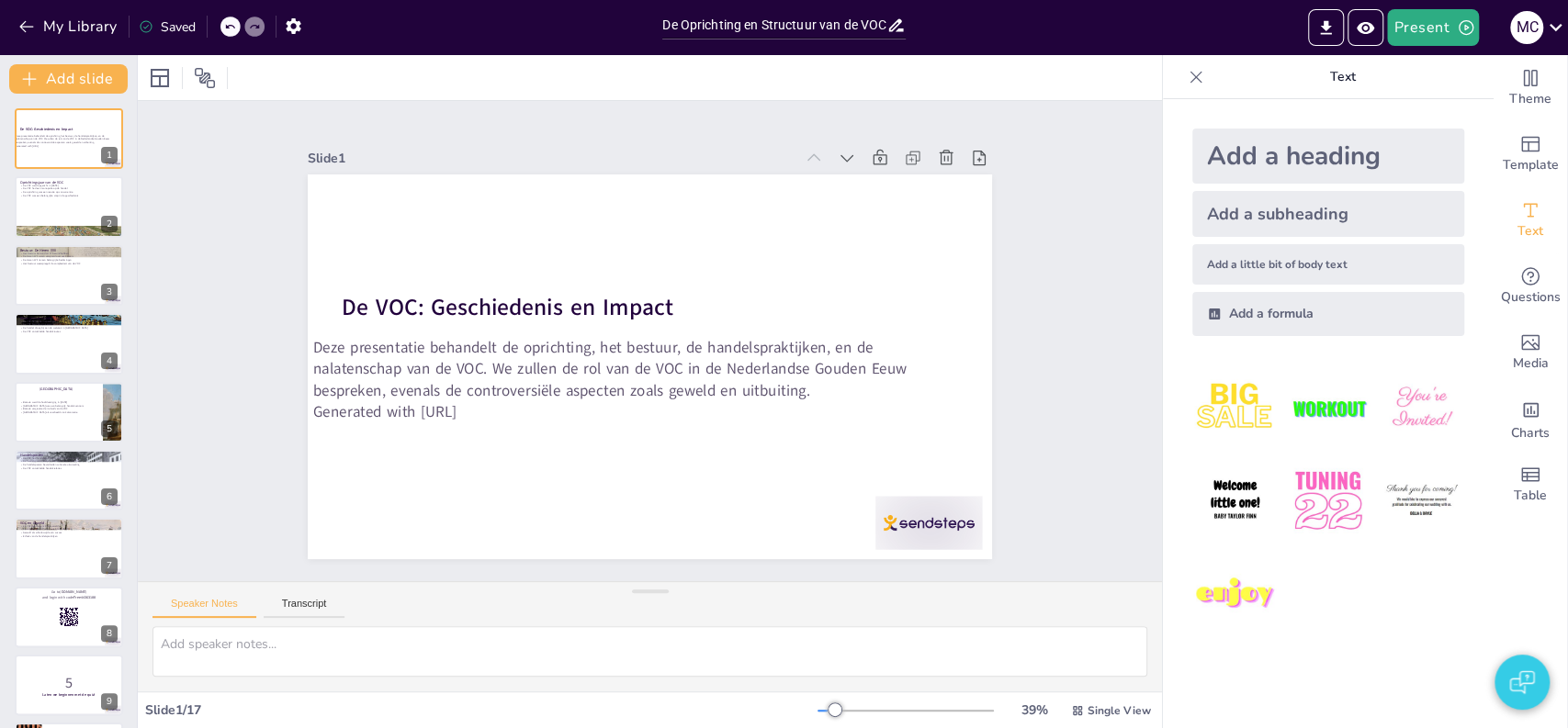
checkbox input "true"
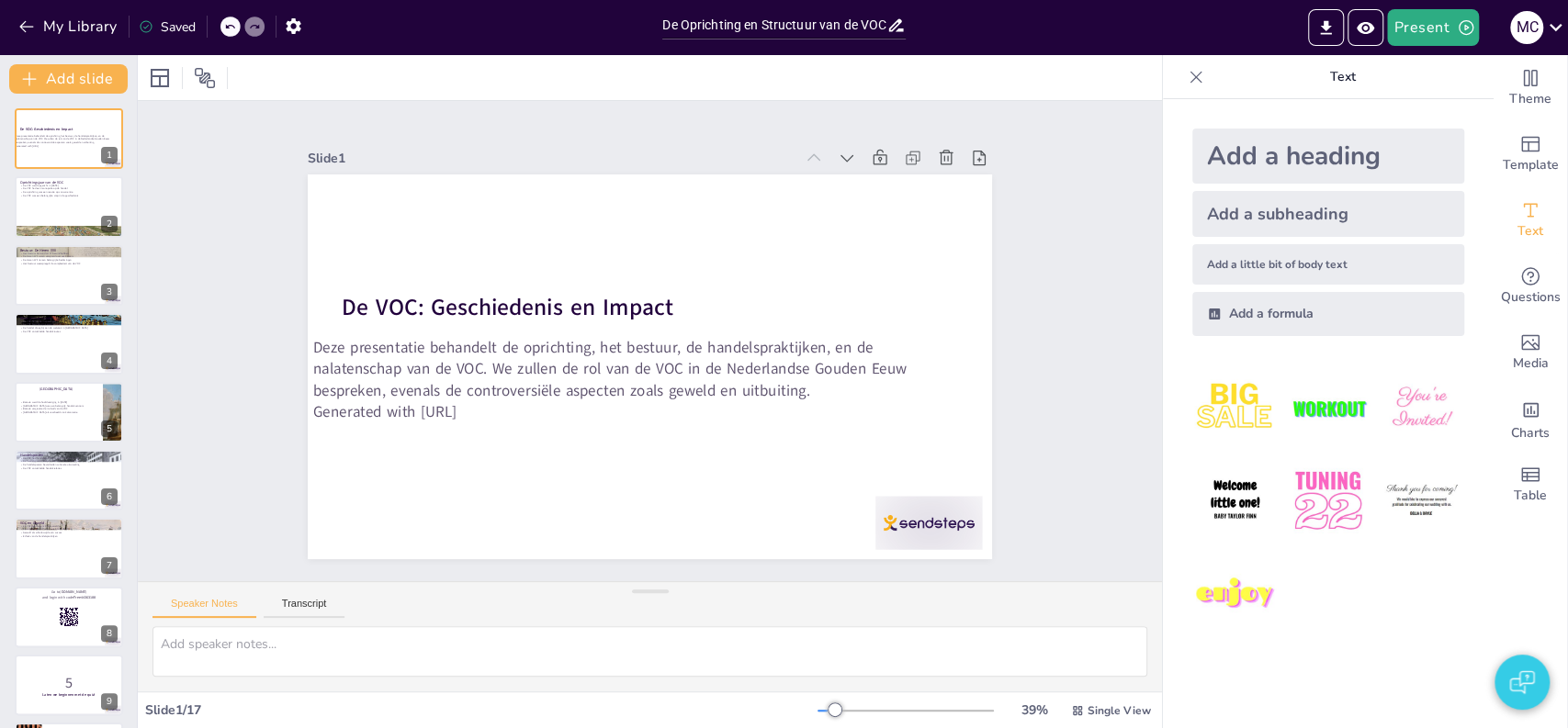
checkbox input "true"
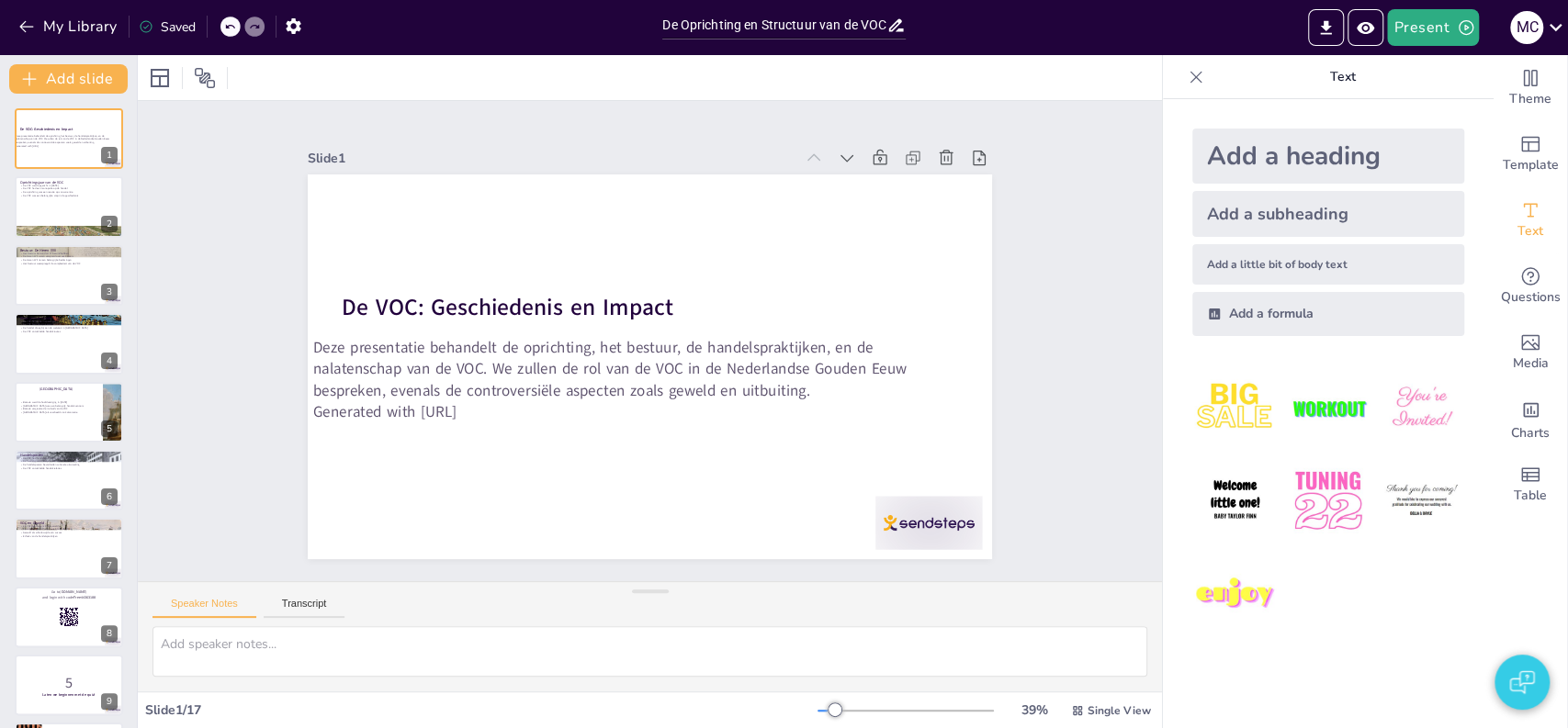
checkbox input "true"
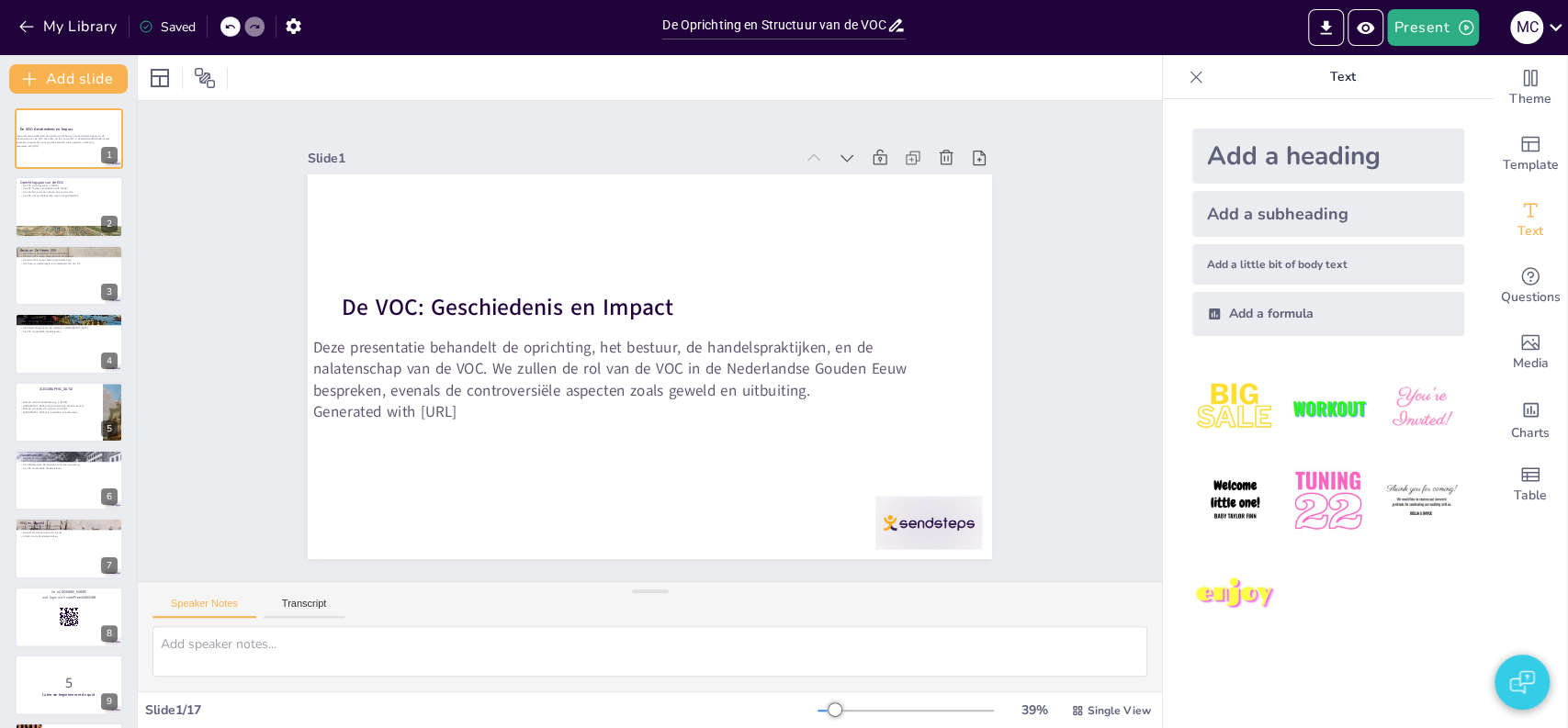
checkbox input "true"
